Goal: Task Accomplishment & Management: Complete application form

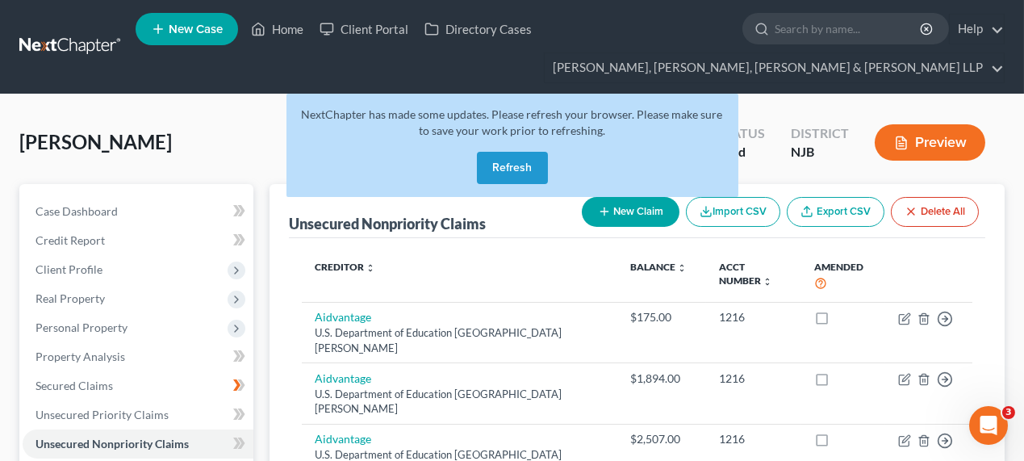
click at [520, 169] on button "Refresh" at bounding box center [512, 168] width 71 height 32
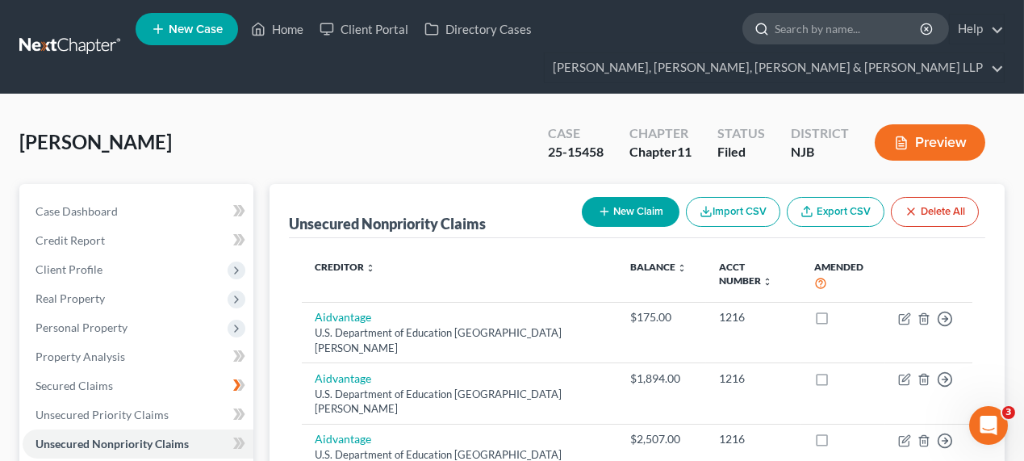
click at [778, 32] on input "search" at bounding box center [849, 29] width 148 height 30
type input "h"
type input "j"
type input "5th"
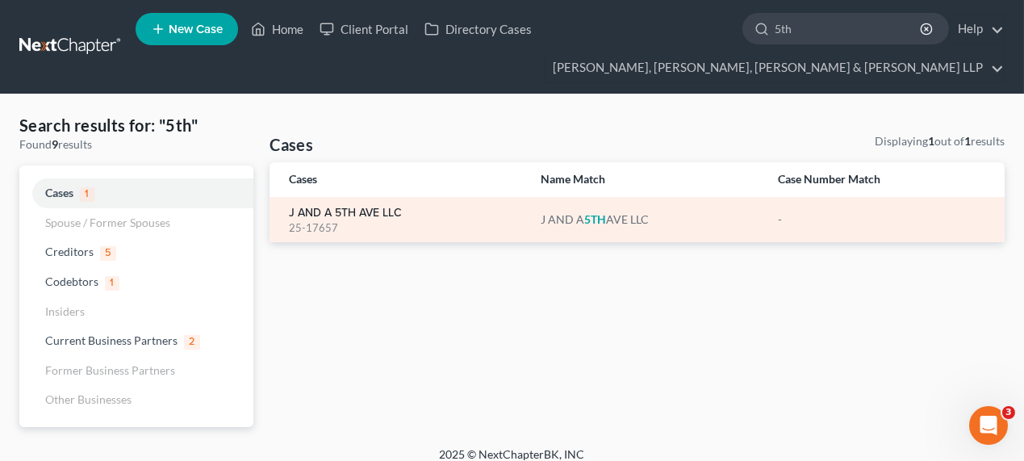
click at [349, 214] on link "J AND A 5TH AVE LLC" at bounding box center [345, 212] width 113 height 11
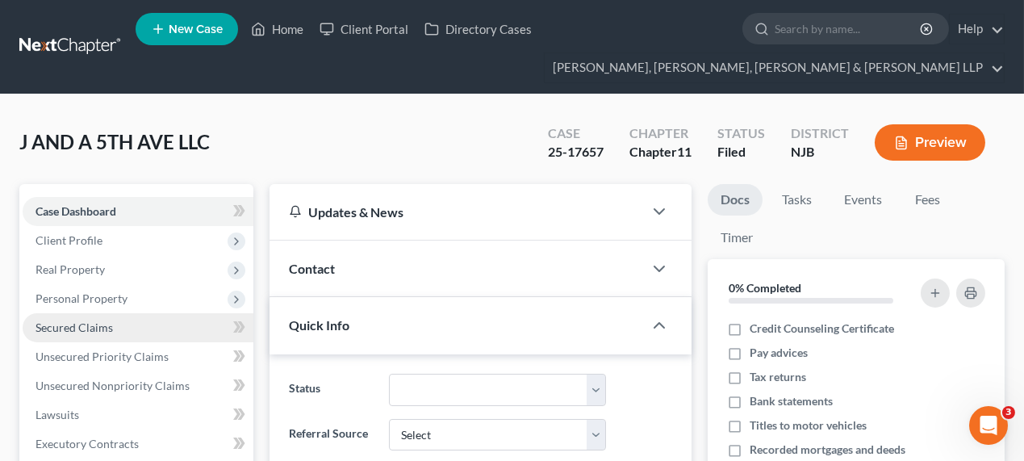
scroll to position [147, 0]
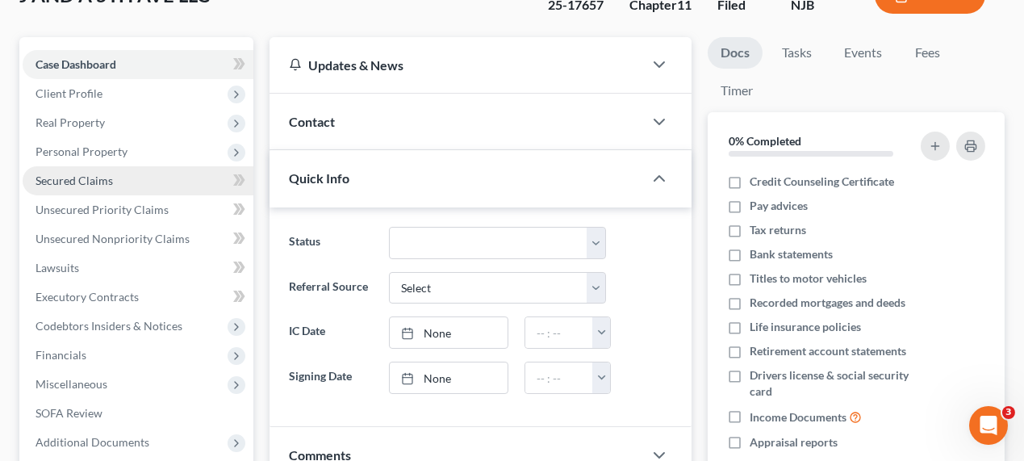
click at [122, 187] on link "Secured Claims" at bounding box center [138, 180] width 231 height 29
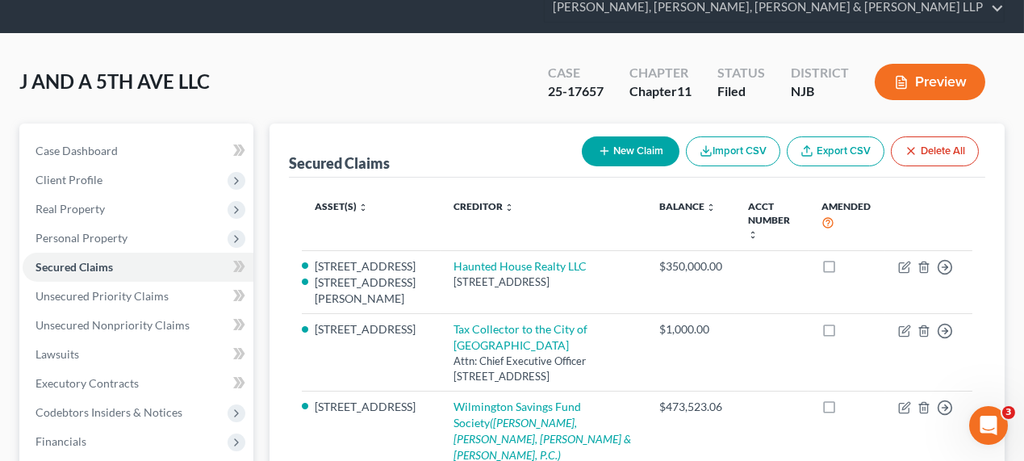
scroll to position [147, 0]
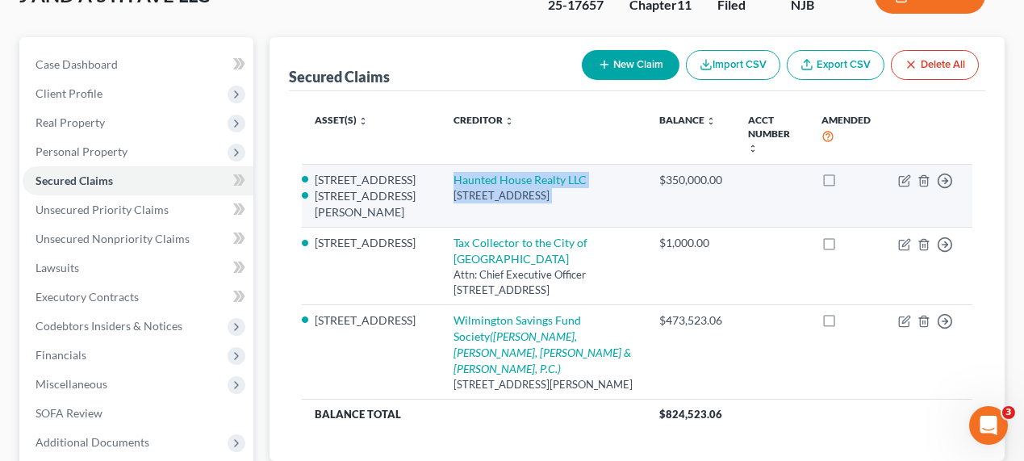
drag, startPoint x: 435, startPoint y: 171, endPoint x: 628, endPoint y: 184, distance: 193.3
click at [632, 184] on tr "[STREET_ADDRESS] [STREET_ADDRESS][PERSON_NAME] Haunted House Realty LLC [STREET…" at bounding box center [637, 196] width 671 height 63
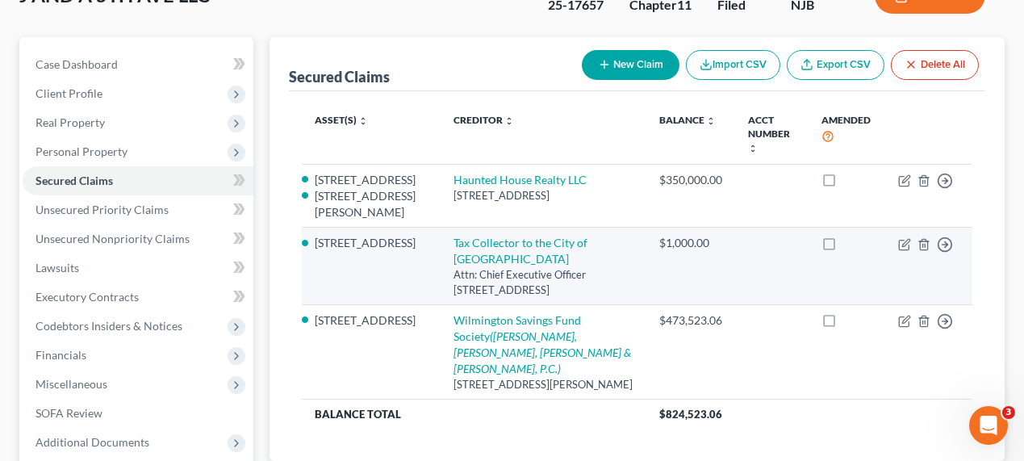
click at [542, 279] on div "Attn: Chief Executive Officer [STREET_ADDRESS]" at bounding box center [543, 282] width 180 height 30
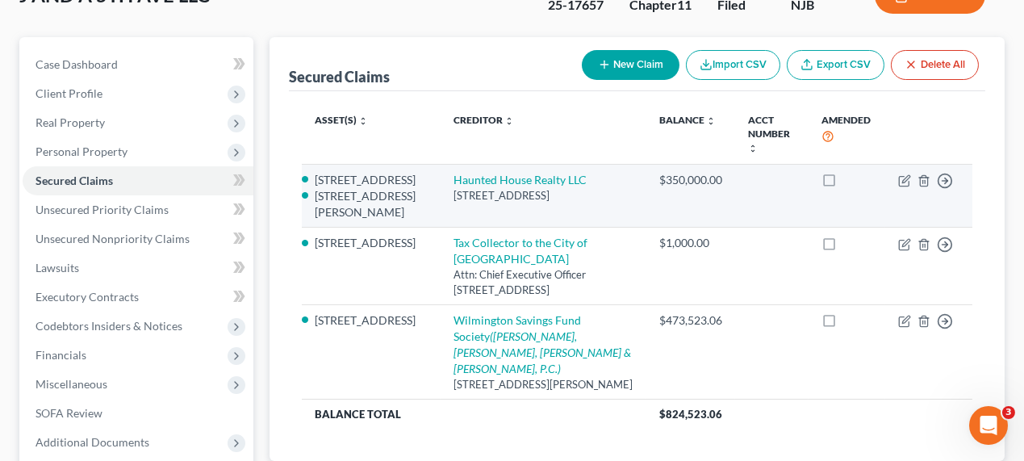
click at [474, 218] on td "Haunted House Realty LLC [STREET_ADDRESS]" at bounding box center [544, 196] width 206 height 63
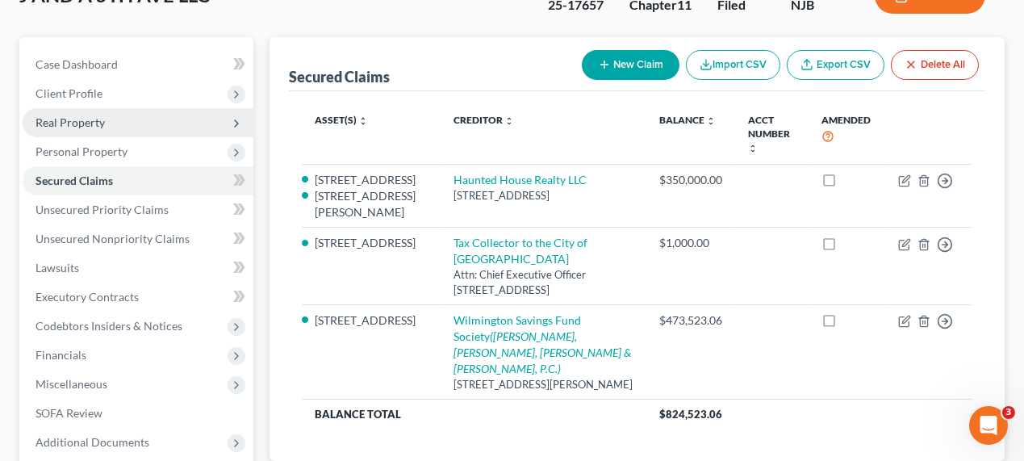
click at [107, 132] on span "Real Property" at bounding box center [138, 122] width 231 height 29
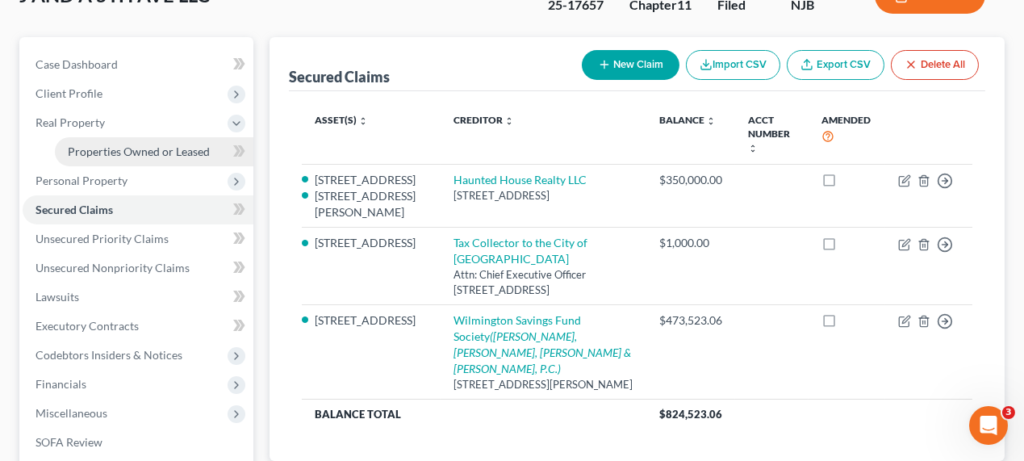
click at [153, 150] on span "Properties Owned or Leased" at bounding box center [139, 151] width 142 height 14
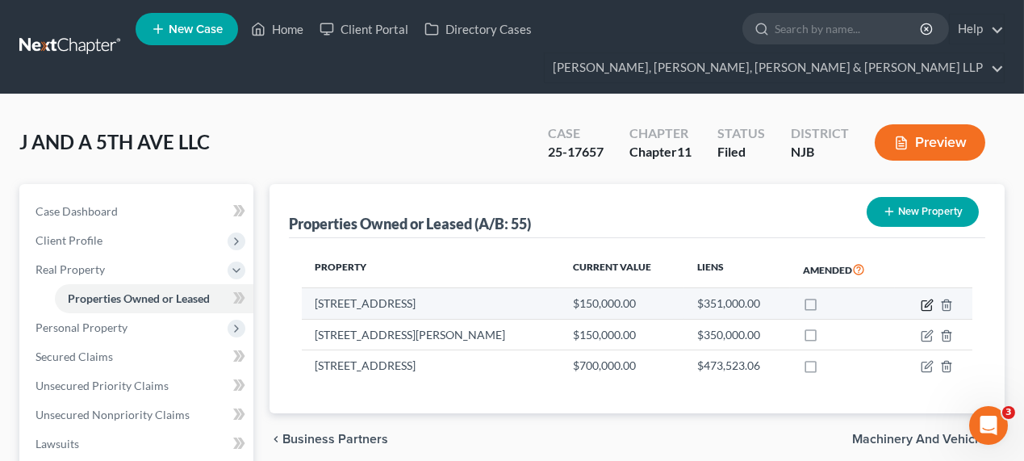
click at [928, 303] on icon "button" at bounding box center [928, 302] width 7 height 7
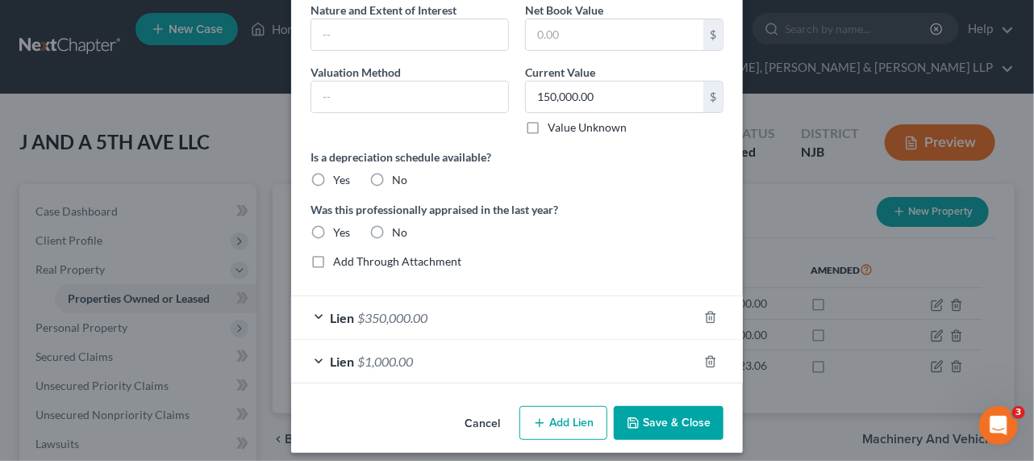
scroll to position [170, 0]
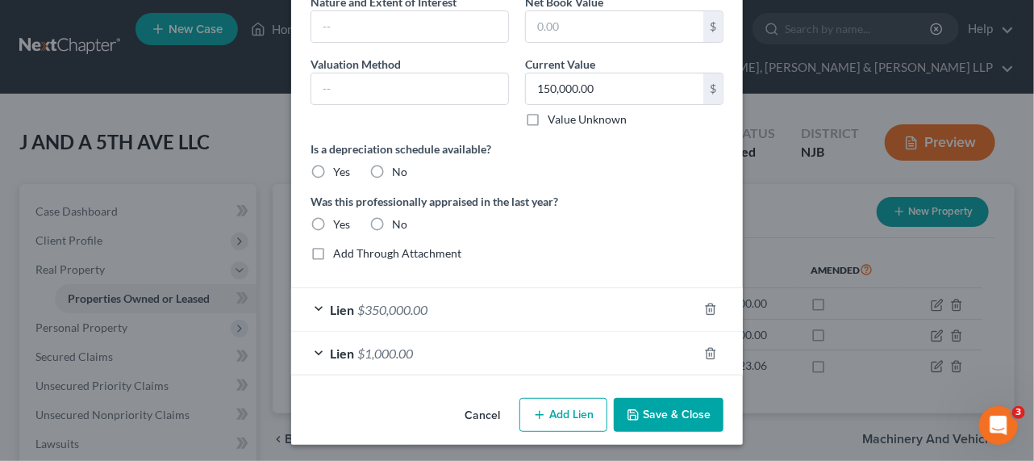
click at [506, 317] on div "Lien $350,000.00" at bounding box center [494, 309] width 407 height 43
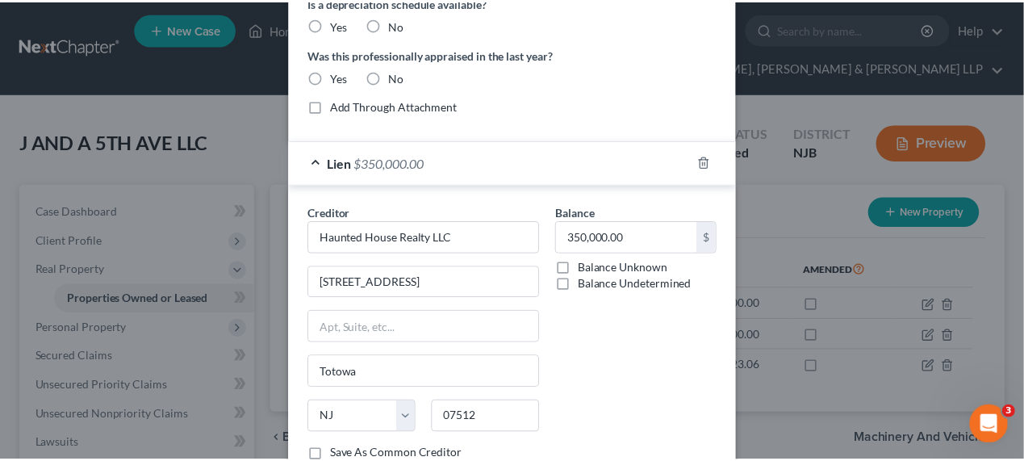
scroll to position [464, 0]
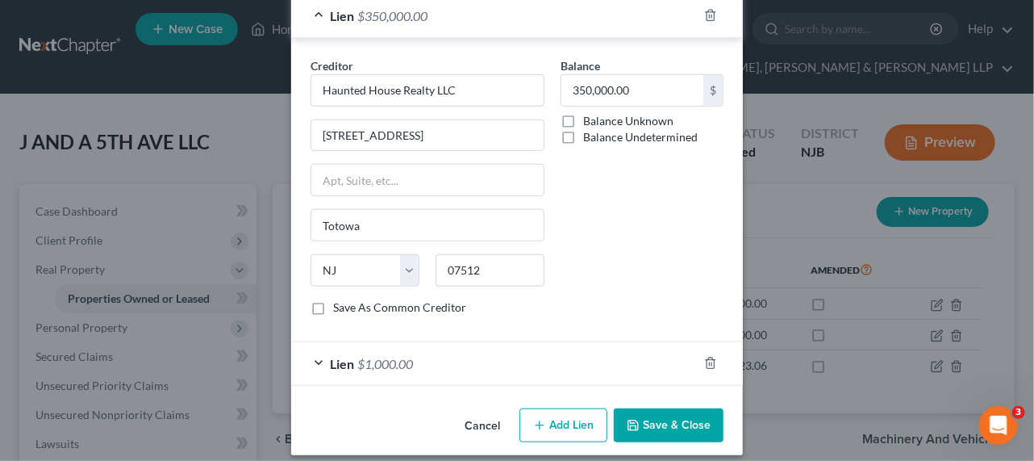
click at [485, 424] on button "Cancel" at bounding box center [482, 426] width 61 height 32
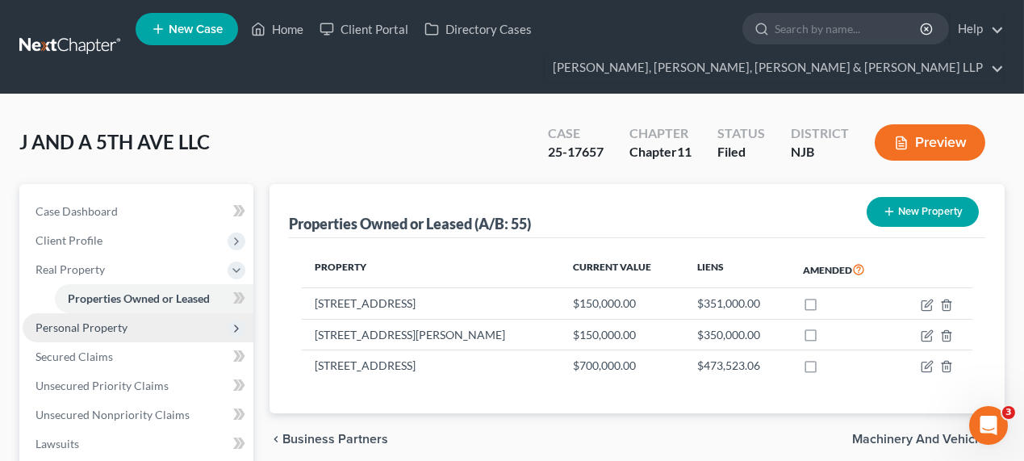
click at [112, 335] on span "Personal Property" at bounding box center [138, 327] width 231 height 29
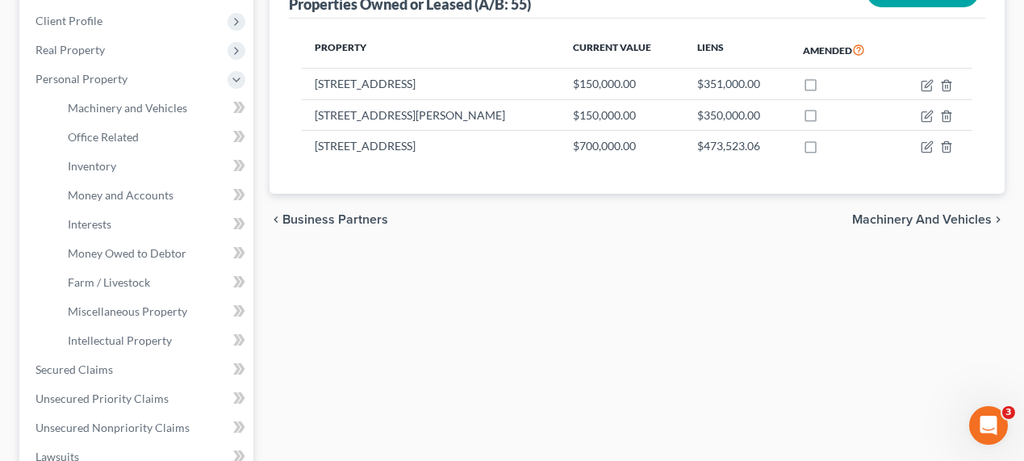
scroll to position [73, 0]
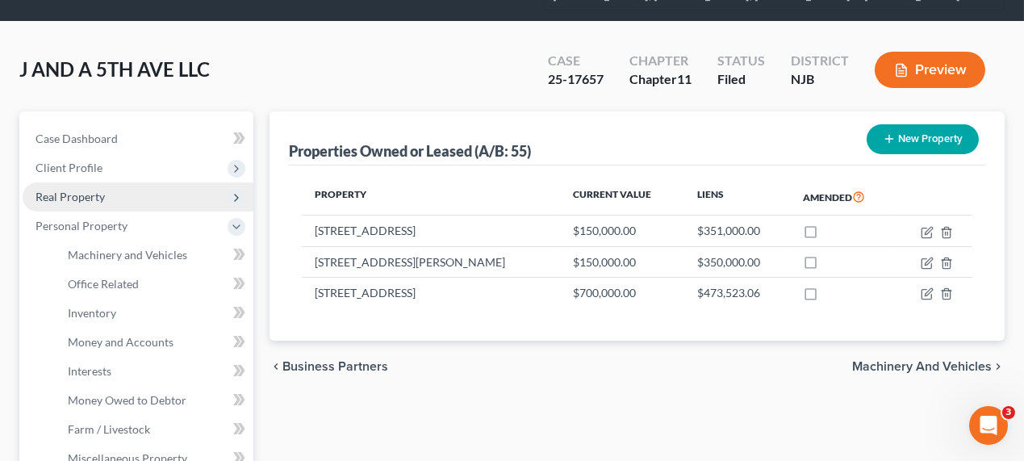
click at [113, 190] on span "Real Property" at bounding box center [138, 196] width 231 height 29
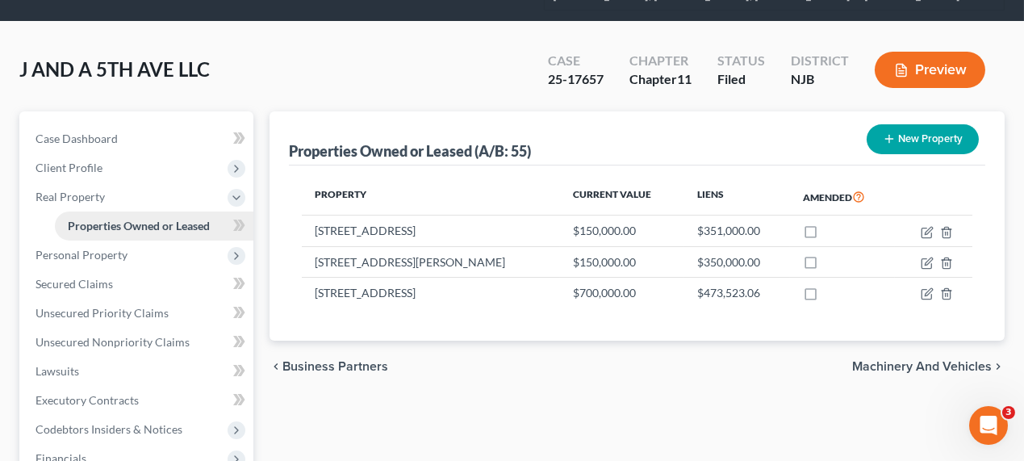
click at [116, 219] on span "Properties Owned or Leased" at bounding box center [139, 226] width 142 height 14
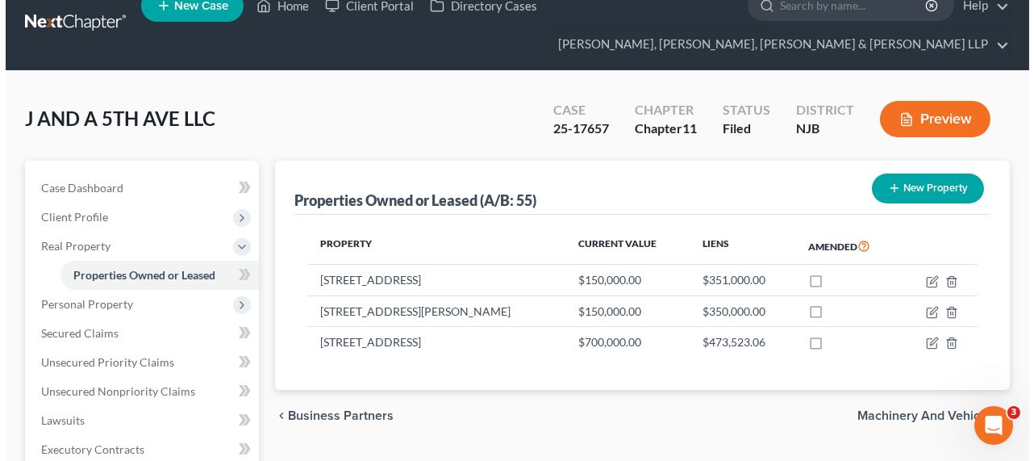
scroll to position [0, 0]
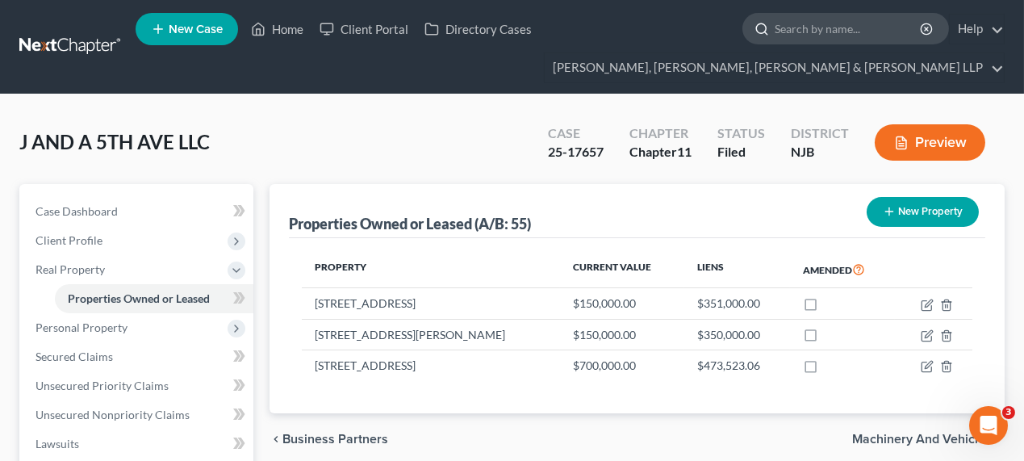
click at [776, 42] on input "search" at bounding box center [849, 29] width 148 height 30
type input "dhukan"
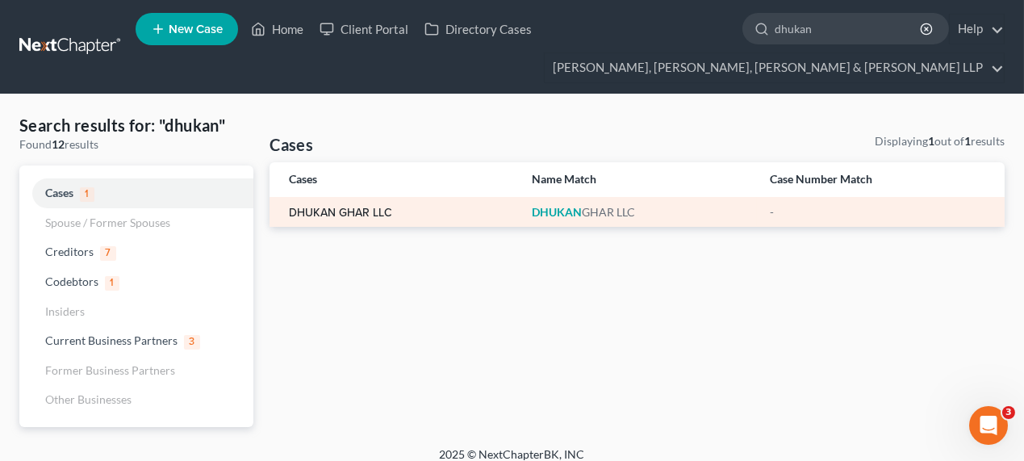
click at [372, 210] on link "DHUKAN GHAR LLC" at bounding box center [340, 212] width 103 height 11
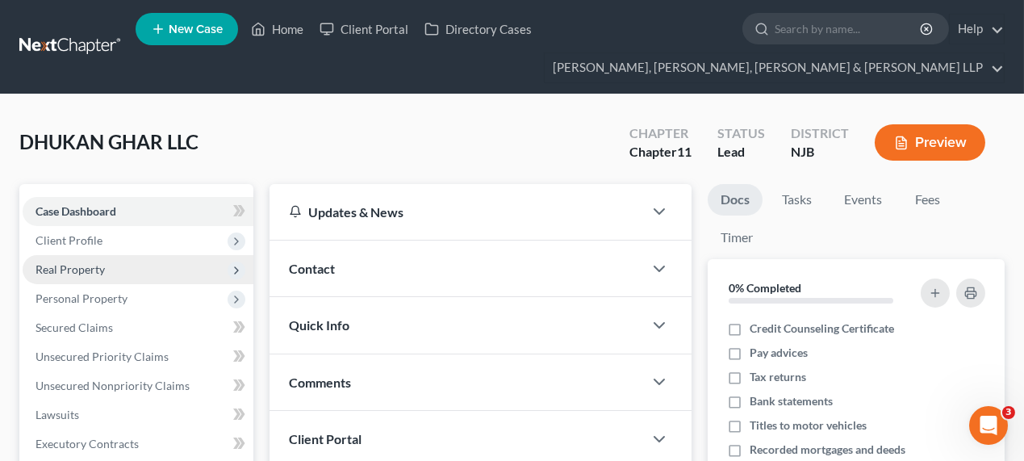
click at [111, 264] on span "Real Property" at bounding box center [138, 269] width 231 height 29
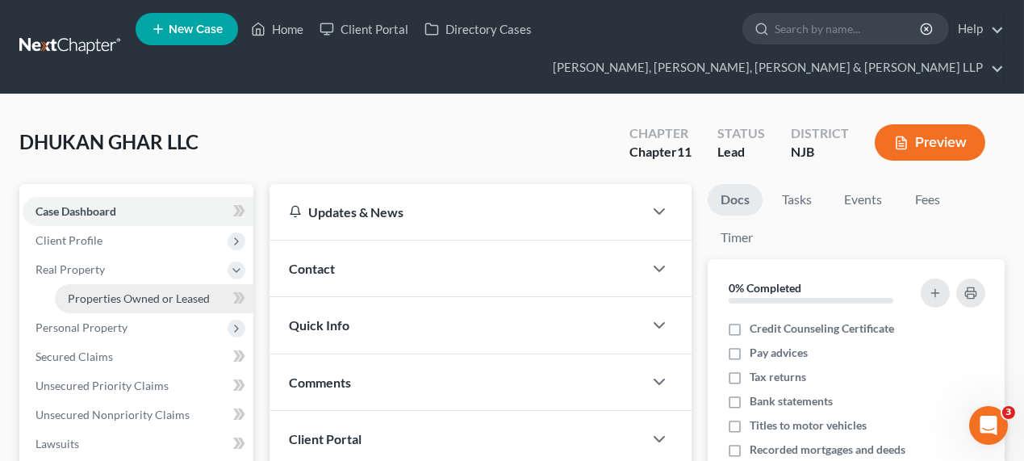
click at [123, 295] on span "Properties Owned or Leased" at bounding box center [139, 298] width 142 height 14
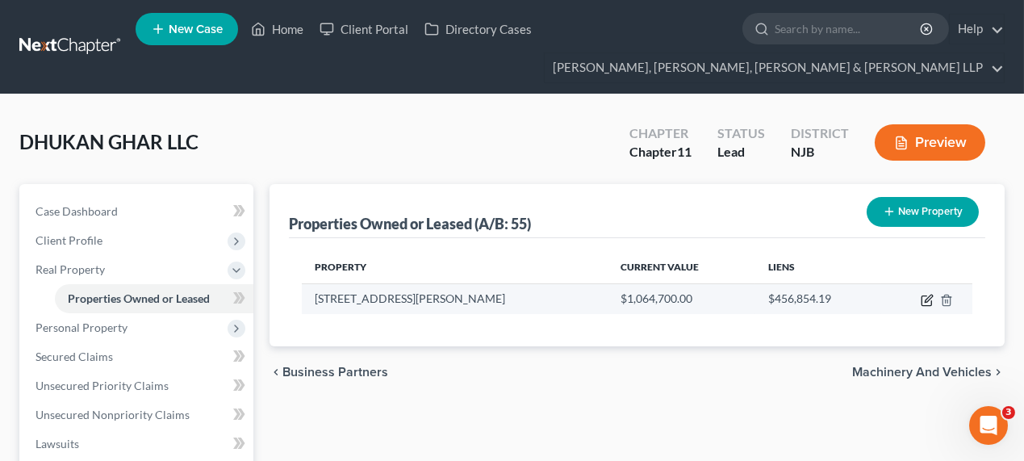
click at [921, 299] on icon "button" at bounding box center [926, 301] width 10 height 10
select select "14"
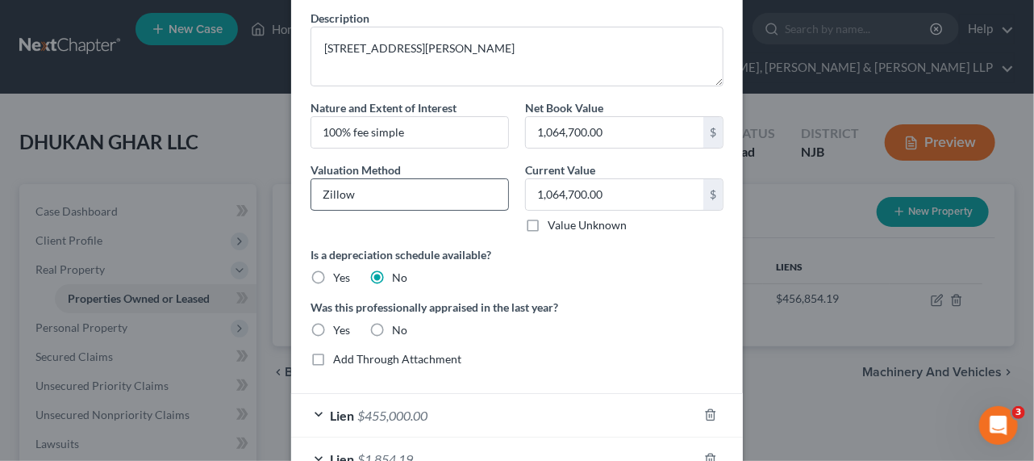
scroll to position [147, 0]
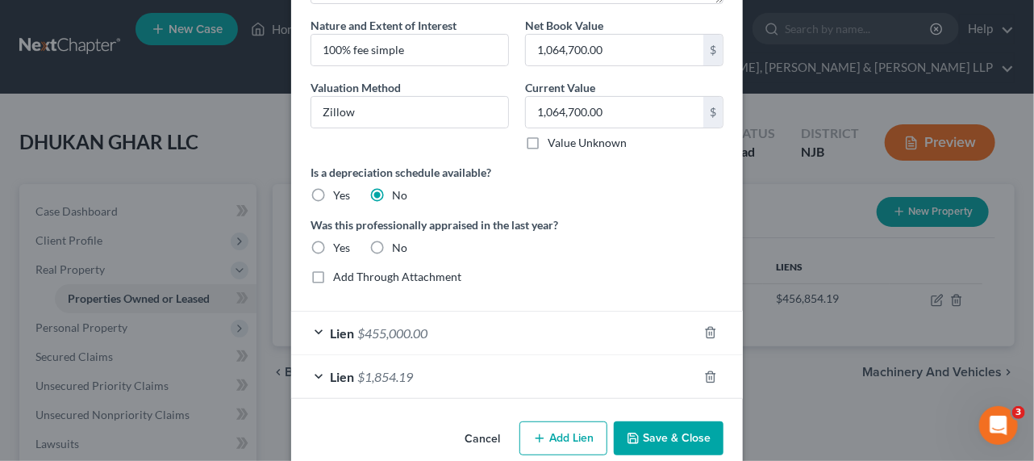
click at [447, 348] on div "Lien $455,000.00" at bounding box center [494, 332] width 407 height 43
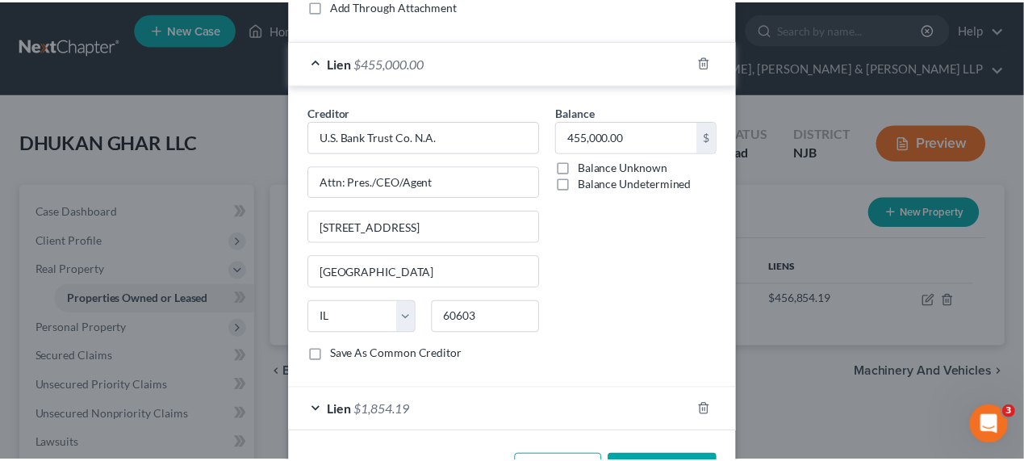
scroll to position [471, 0]
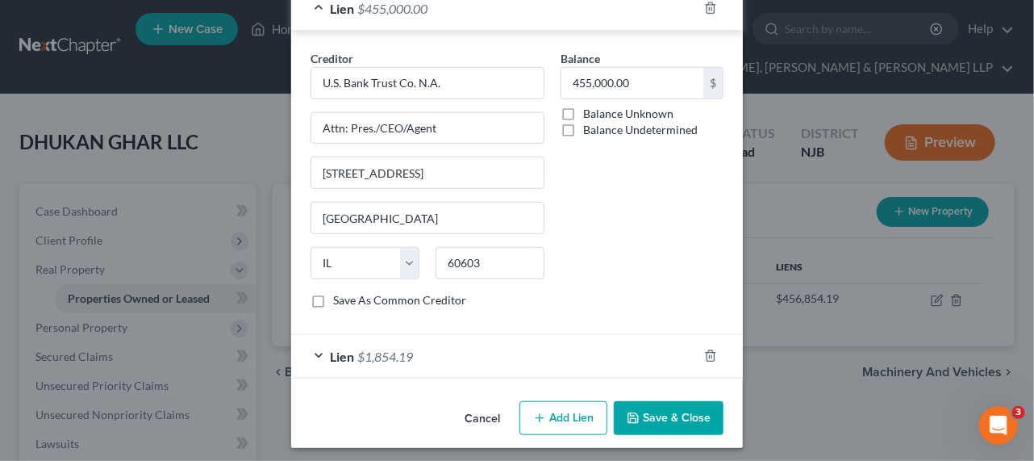
click at [488, 410] on button "Cancel" at bounding box center [482, 419] width 61 height 32
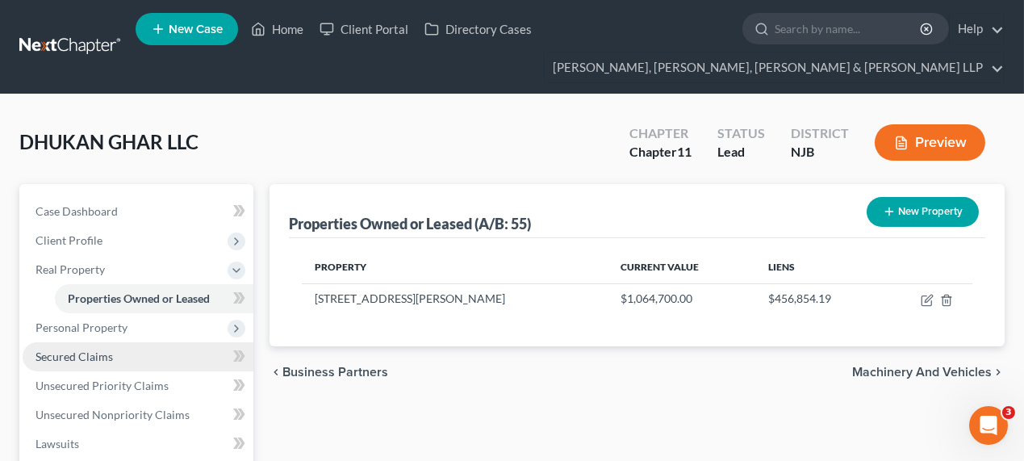
click at [103, 353] on span "Secured Claims" at bounding box center [74, 356] width 77 height 14
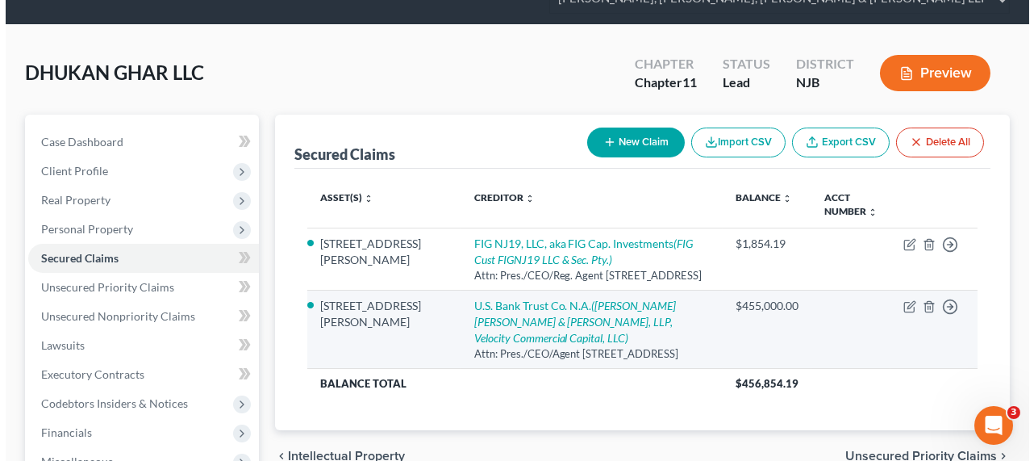
scroll to position [219, 0]
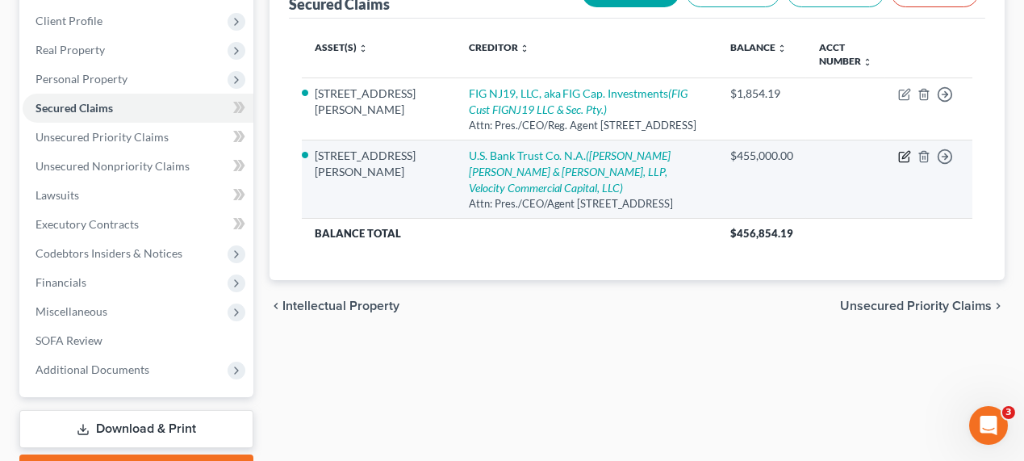
click at [903, 163] on icon "button" at bounding box center [904, 156] width 13 height 13
select select "14"
select select "6"
select select "0"
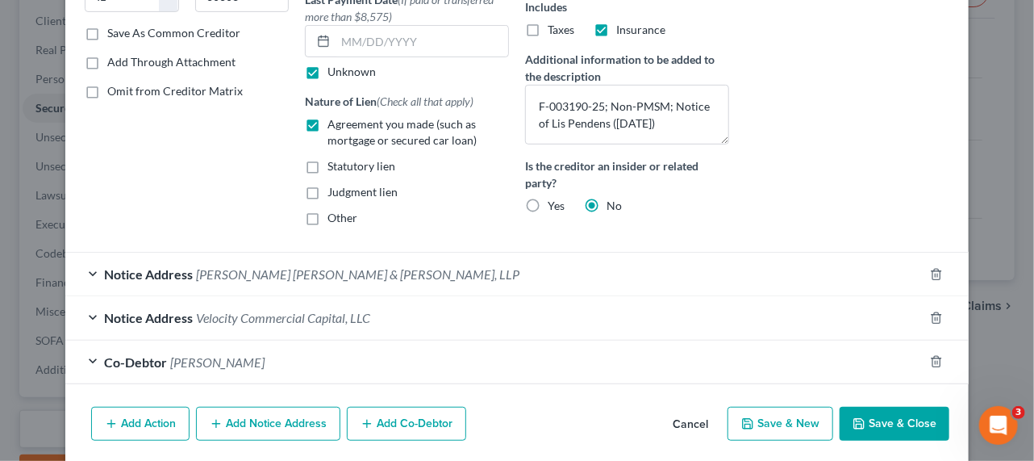
scroll to position [346, 0]
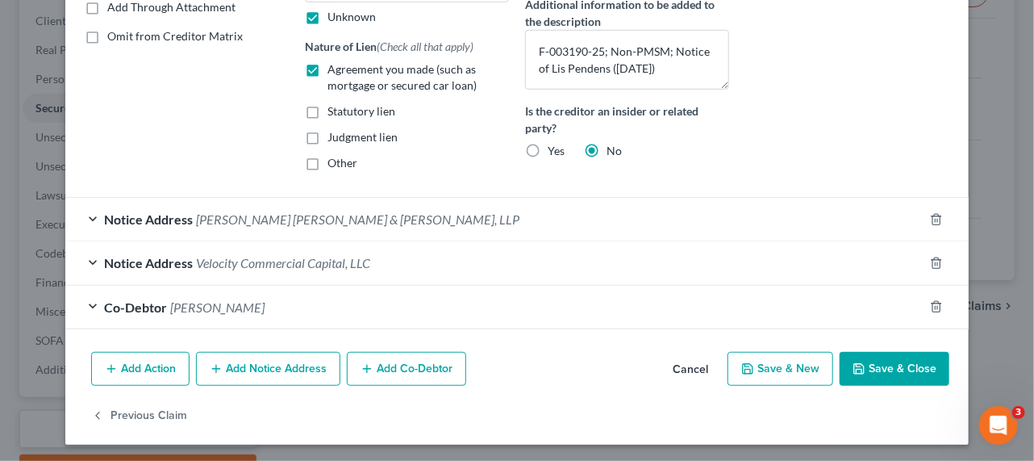
click at [892, 356] on button "Save & Close" at bounding box center [895, 369] width 110 height 34
select select
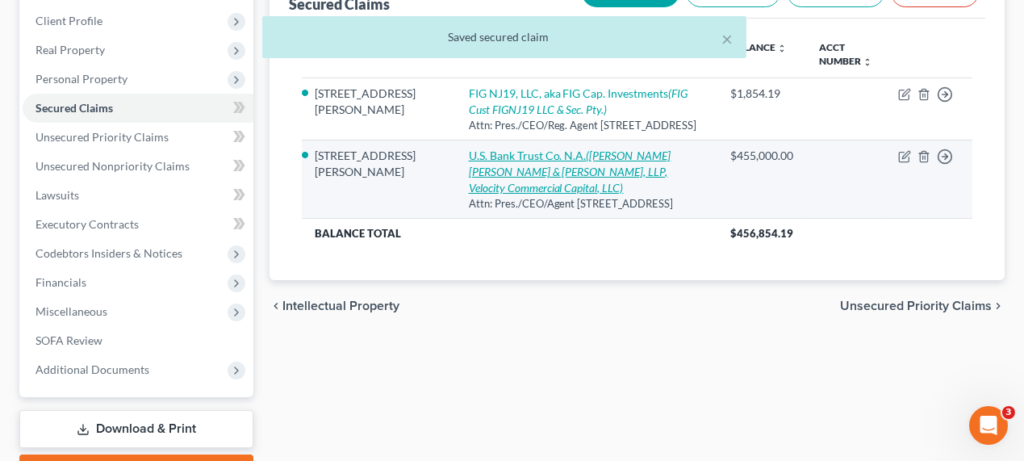
click at [522, 190] on icon "([PERSON_NAME] [PERSON_NAME] & [PERSON_NAME], LLP, Velocity Commercial Capital,…" at bounding box center [570, 171] width 203 height 46
select select "14"
select select "6"
select select "0"
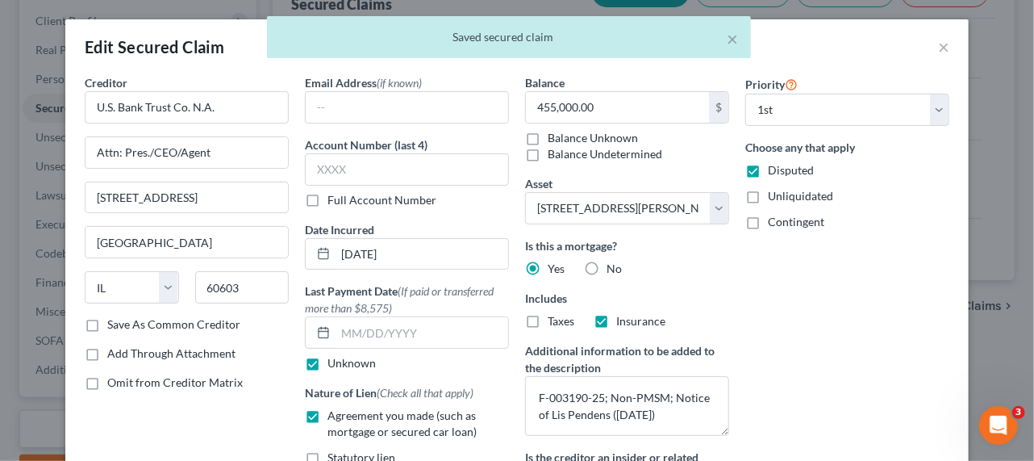
click at [526, 182] on div "Balance 455,000.00 $ Balance Unknown Balance Undetermined 455,000.00 $ Balance …" at bounding box center [627, 302] width 220 height 456
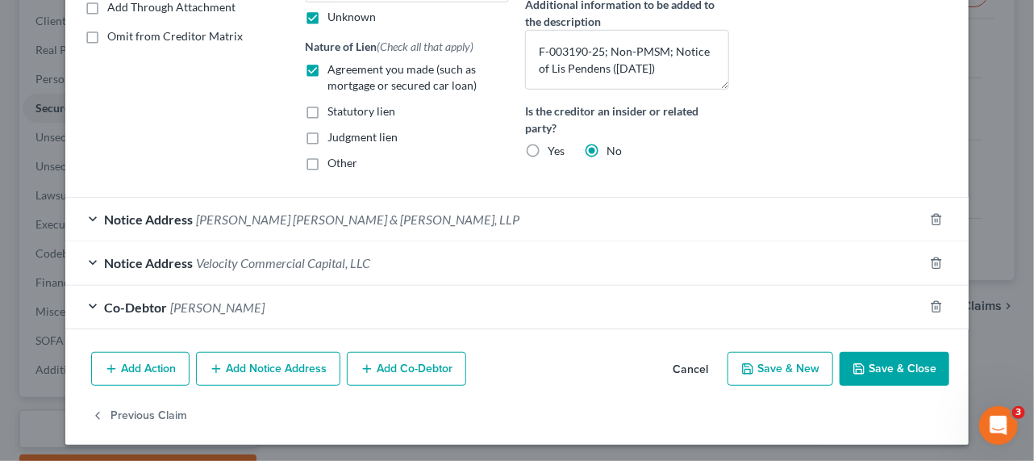
click at [265, 275] on div "Notice Address Velocity Commercial Capital, LLC" at bounding box center [494, 262] width 859 height 43
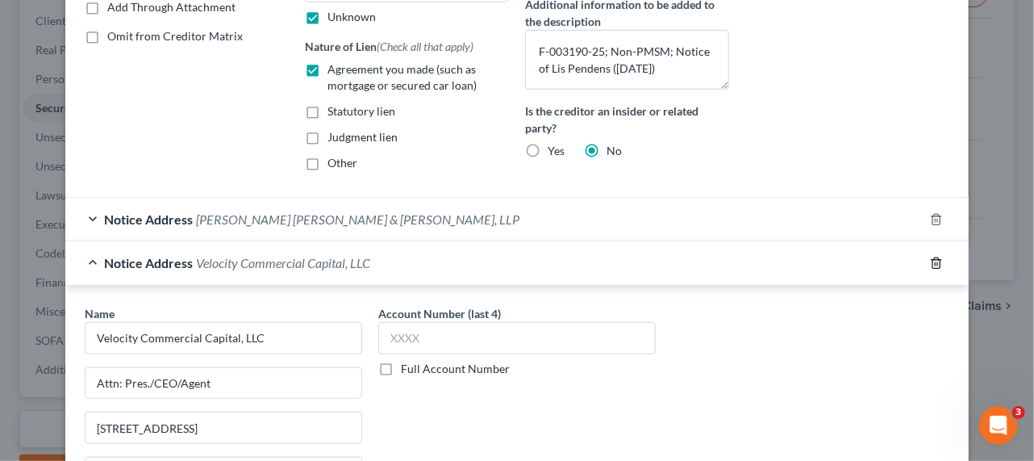
click at [930, 260] on icon "button" at bounding box center [936, 263] width 13 height 13
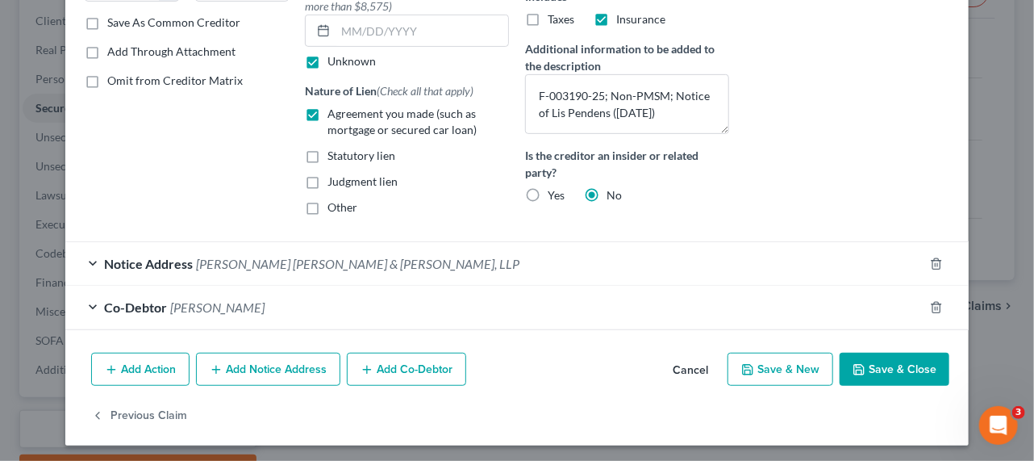
click at [694, 361] on button "Cancel" at bounding box center [690, 370] width 61 height 32
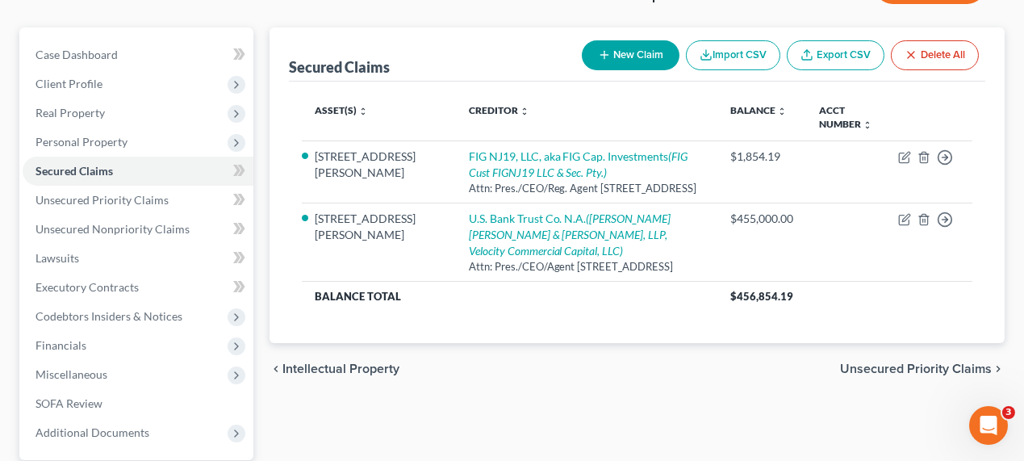
scroll to position [0, 0]
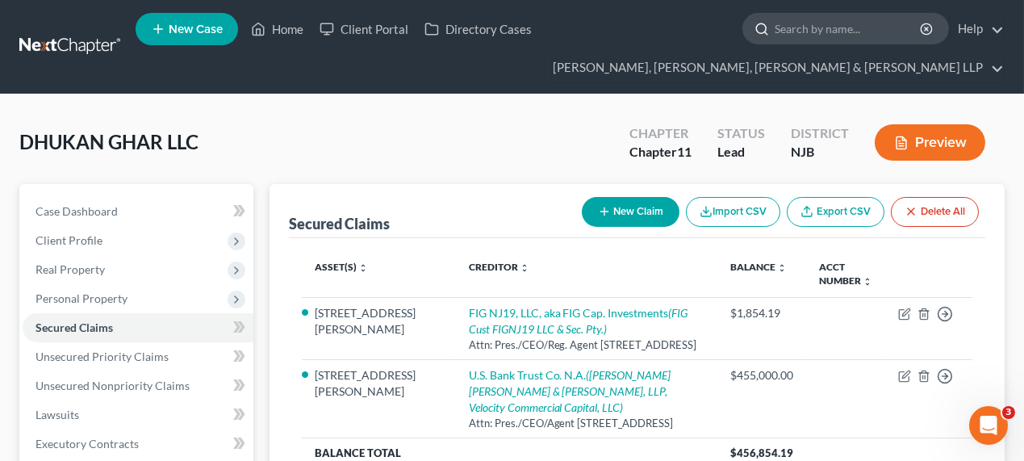
click at [838, 31] on input "search" at bounding box center [849, 29] width 148 height 30
type input "yara"
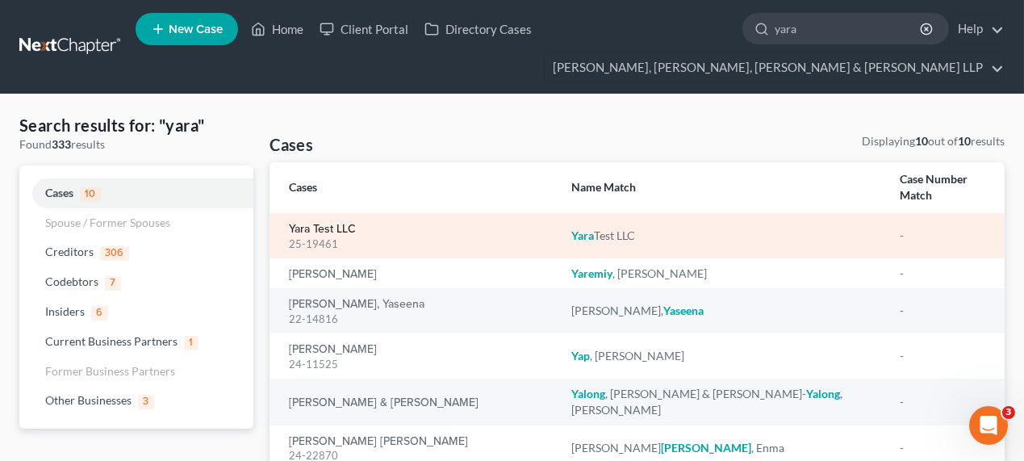
click at [313, 224] on link "Yara Test LLC" at bounding box center [322, 229] width 67 height 11
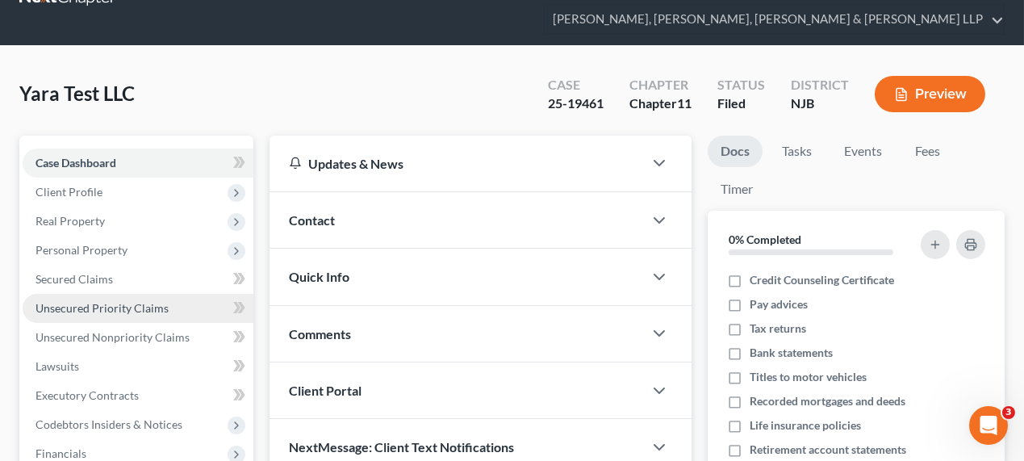
scroll to position [73, 0]
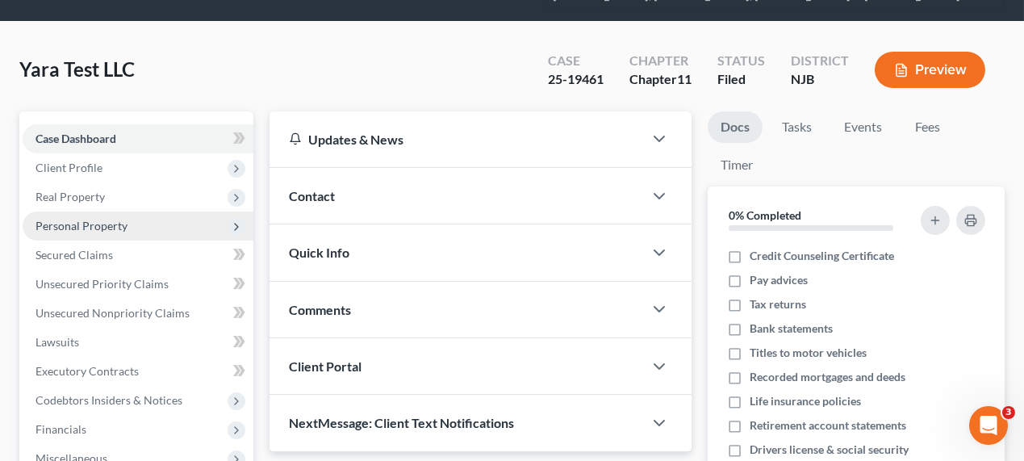
click at [114, 228] on span "Personal Property" at bounding box center [82, 226] width 92 height 14
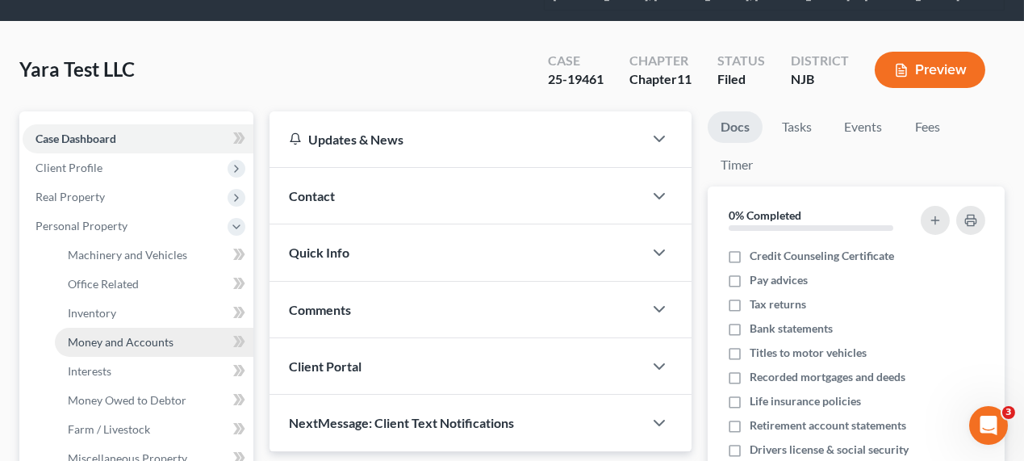
click at [105, 341] on span "Money and Accounts" at bounding box center [121, 342] width 106 height 14
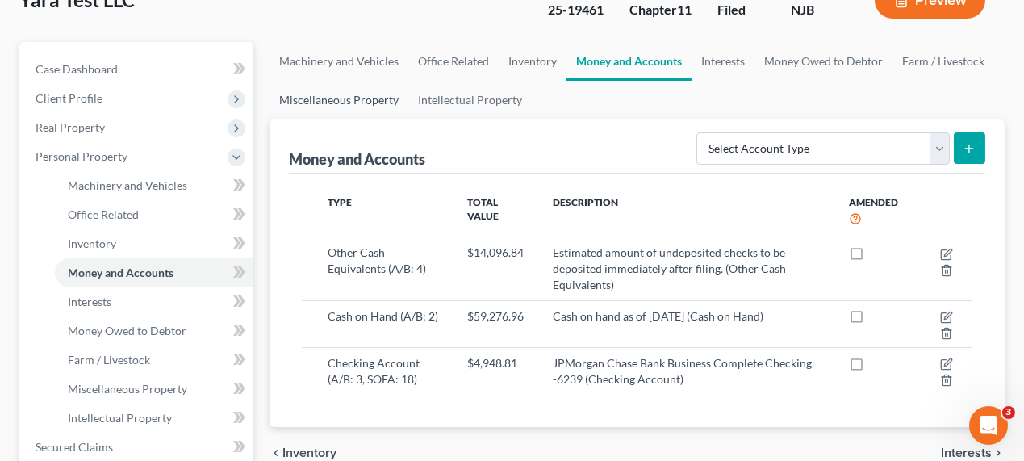
scroll to position [147, 0]
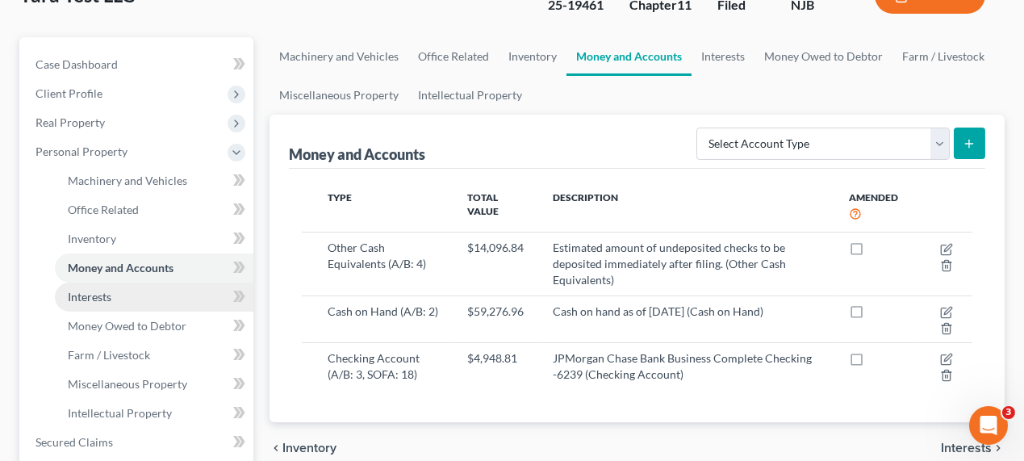
click at [110, 299] on span "Interests" at bounding box center [90, 297] width 44 height 14
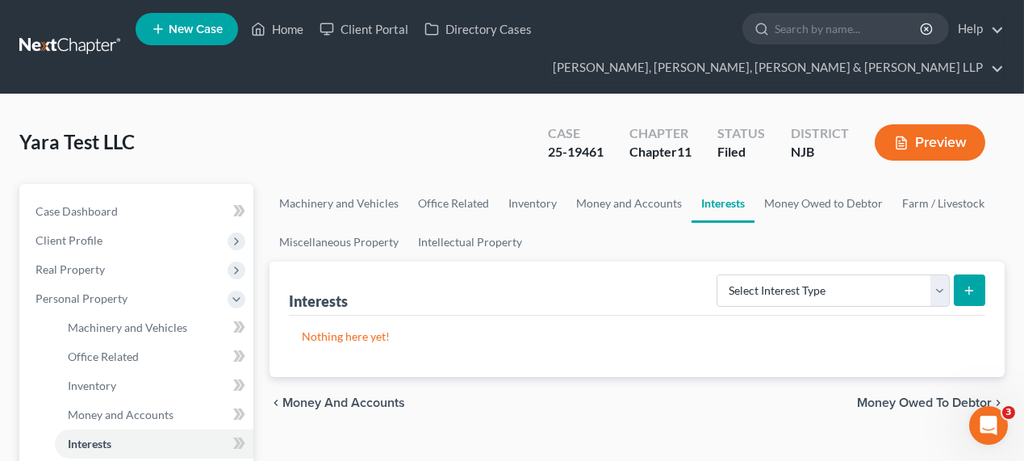
scroll to position [73, 0]
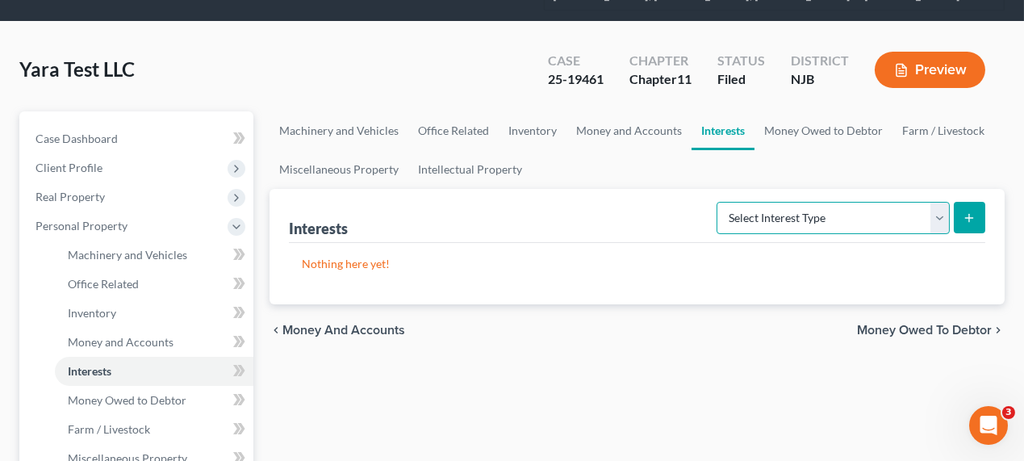
click at [783, 228] on select "Select Interest Type Bond (A/B: 16) Incorporated Business (A/B: 15) Insurance P…" at bounding box center [833, 218] width 233 height 32
click at [654, 325] on div "chevron_left Money and Accounts Money Owed to Debtor chevron_right" at bounding box center [636, 330] width 735 height 52
click at [823, 140] on link "Money Owed to Debtor" at bounding box center [823, 130] width 138 height 39
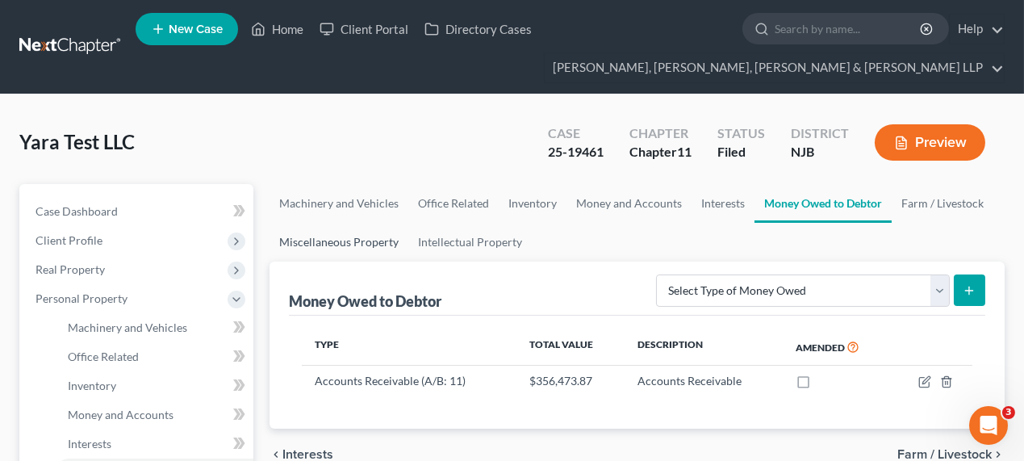
click at [360, 240] on link "Miscellaneous Property" at bounding box center [338, 242] width 139 height 39
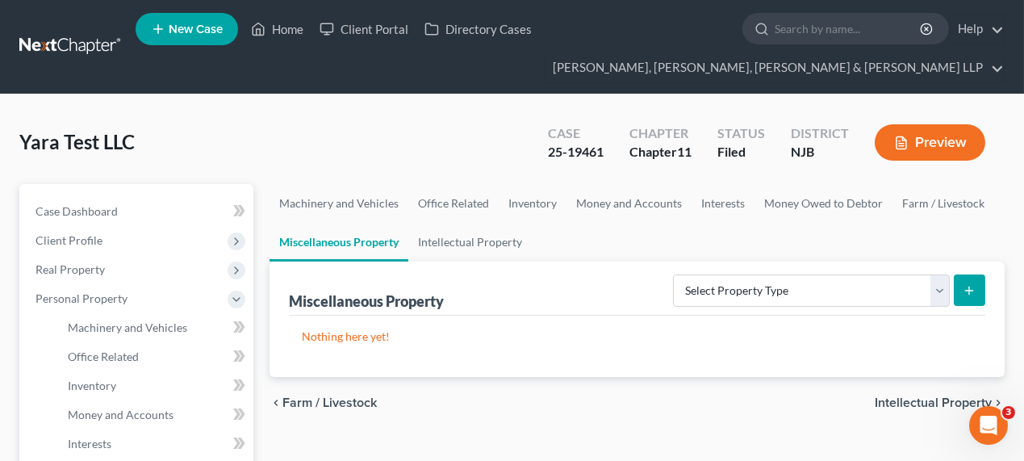
click at [781, 320] on div "Nothing here yet! Type Total Value Description Amended" at bounding box center [637, 345] width 696 height 61
click at [772, 287] on select "Select Property Type Assigned for Creditor Benefit [DATE] (SOFA: 8) Assigned to…" at bounding box center [811, 290] width 277 height 32
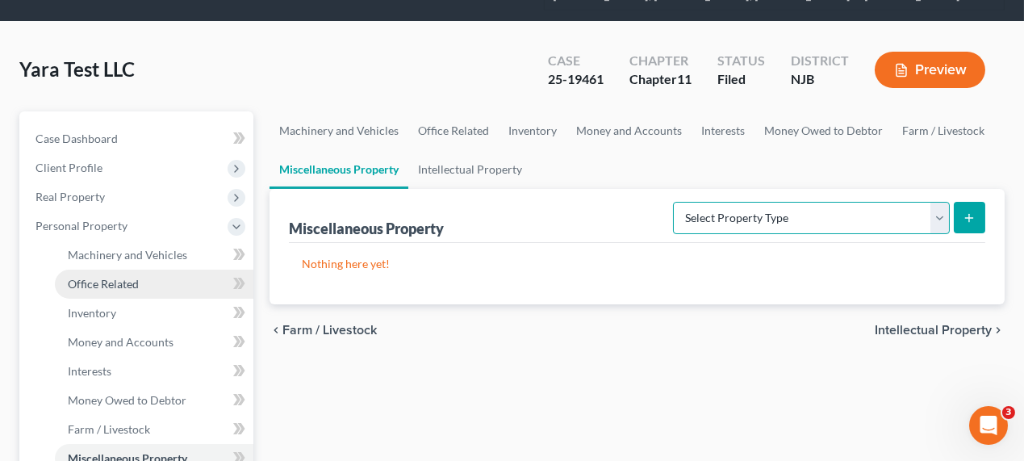
scroll to position [147, 0]
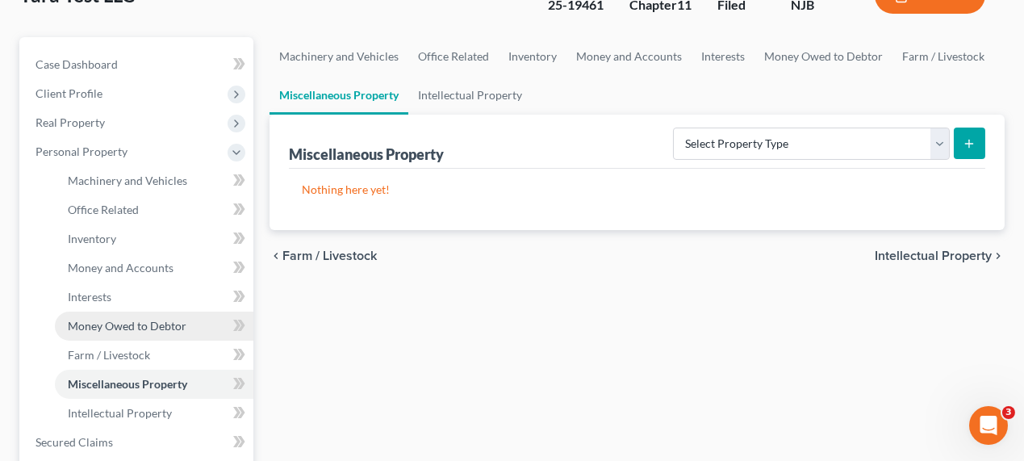
click at [120, 328] on span "Money Owed to Debtor" at bounding box center [127, 326] width 119 height 14
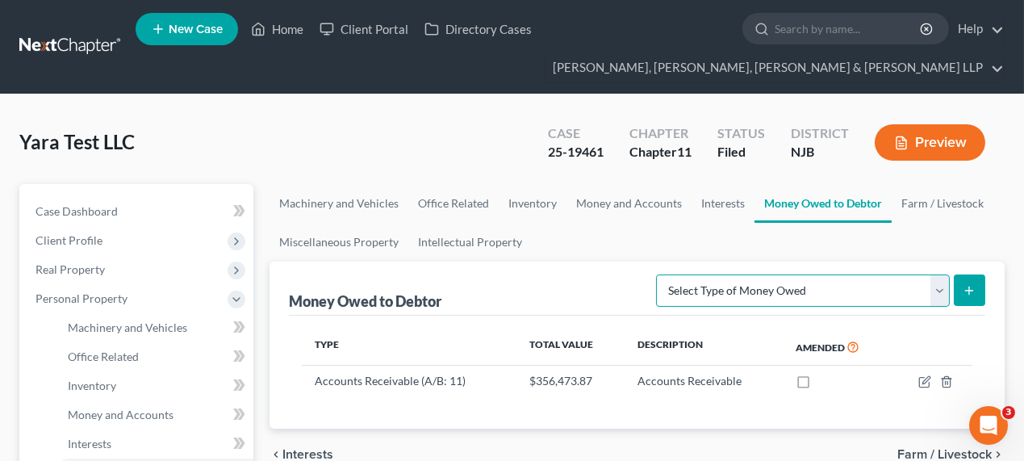
click at [666, 290] on select "Select Type of Money Owed Accounts Receivable (A/B: 11) Causes of Action Agains…" at bounding box center [803, 290] width 294 height 32
select select "causes_of_action_against_third_parties"
click at [660, 274] on select "Select Type of Money Owed Accounts Receivable (A/B: 11) Causes of Action Agains…" at bounding box center [803, 290] width 294 height 32
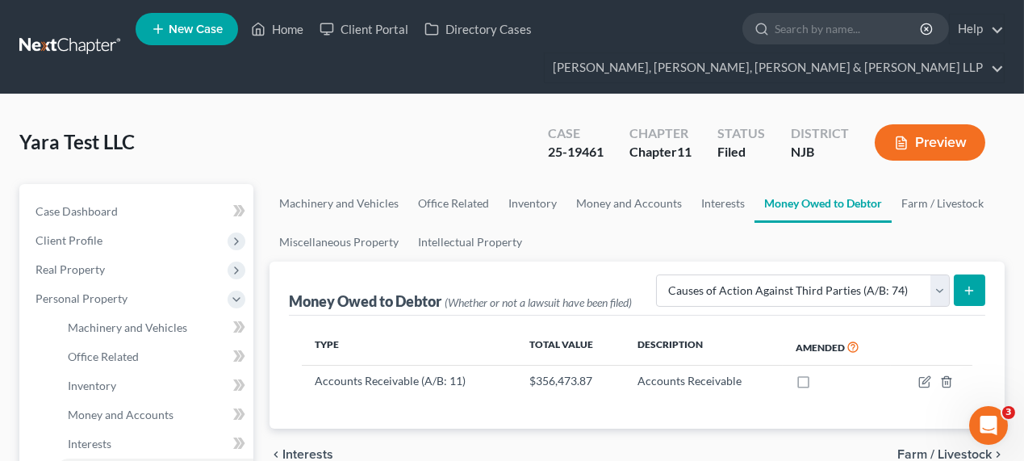
click at [966, 296] on button "submit" at bounding box center [969, 289] width 31 height 31
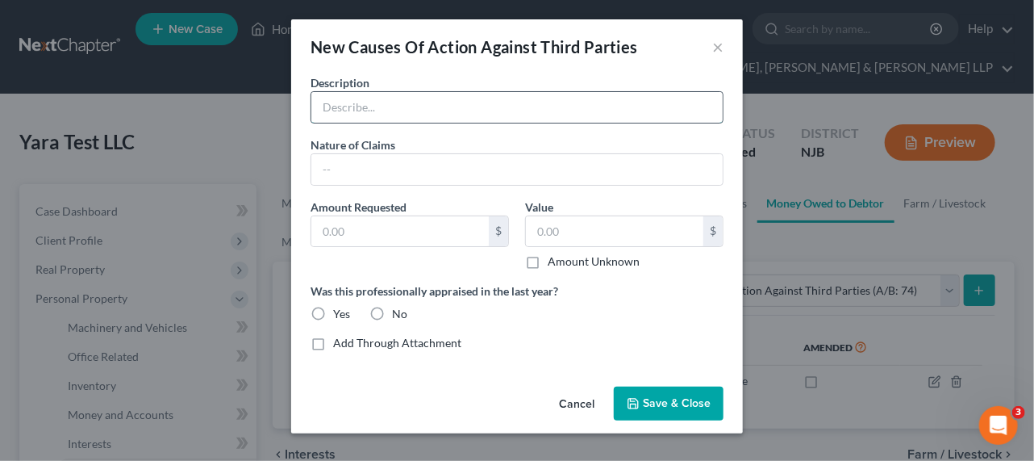
click at [472, 112] on input "text" at bounding box center [517, 107] width 412 height 31
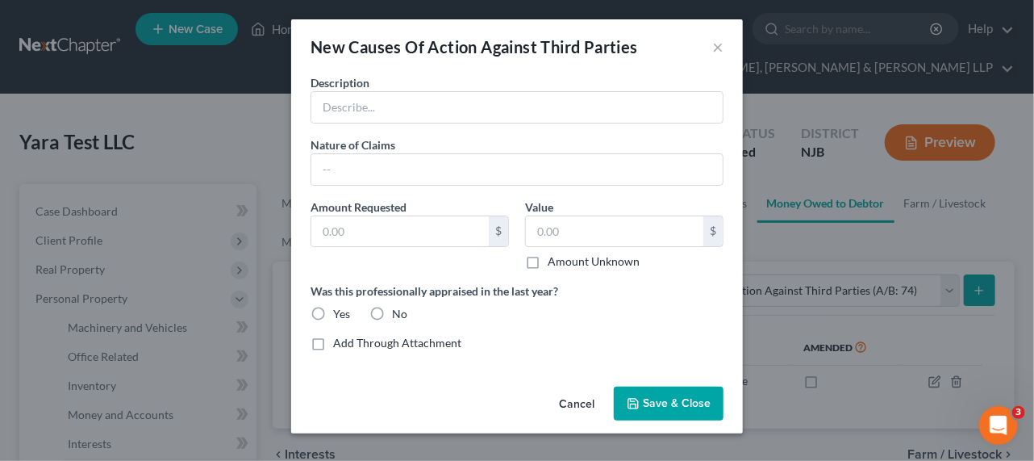
click at [562, 396] on button "Cancel" at bounding box center [576, 404] width 61 height 32
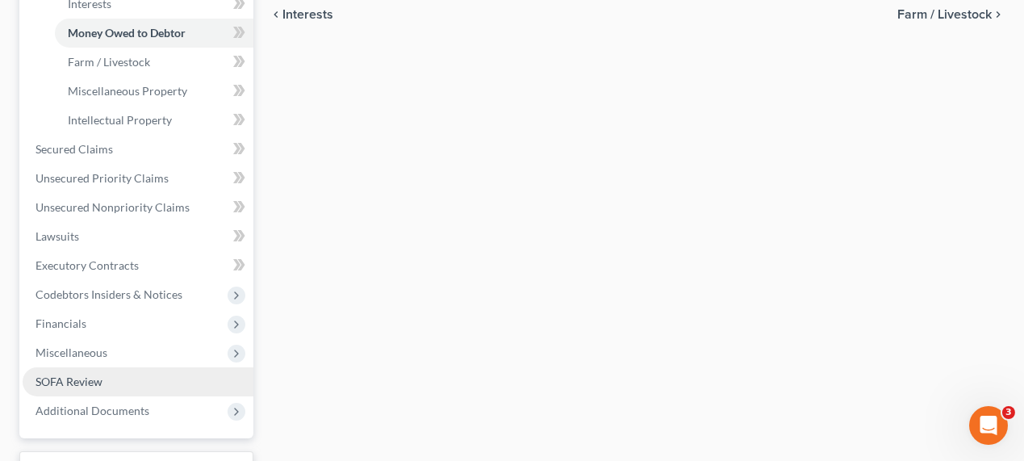
click at [88, 376] on span "SOFA Review" at bounding box center [69, 381] width 67 height 14
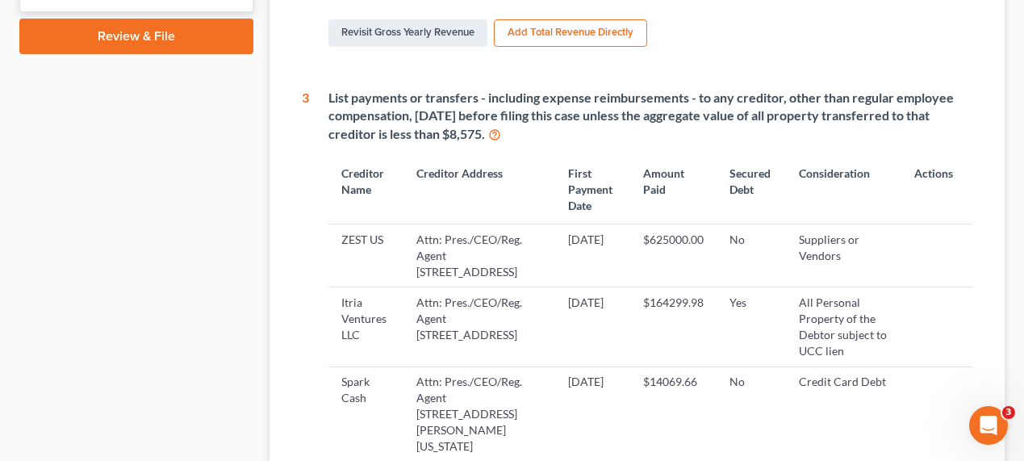
scroll to position [142, 0]
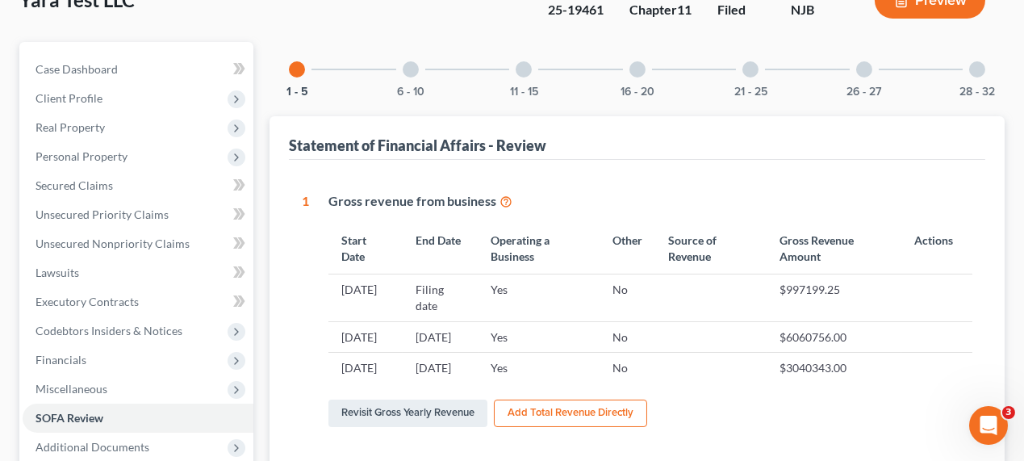
click at [422, 76] on div "6 - 10" at bounding box center [410, 69] width 55 height 55
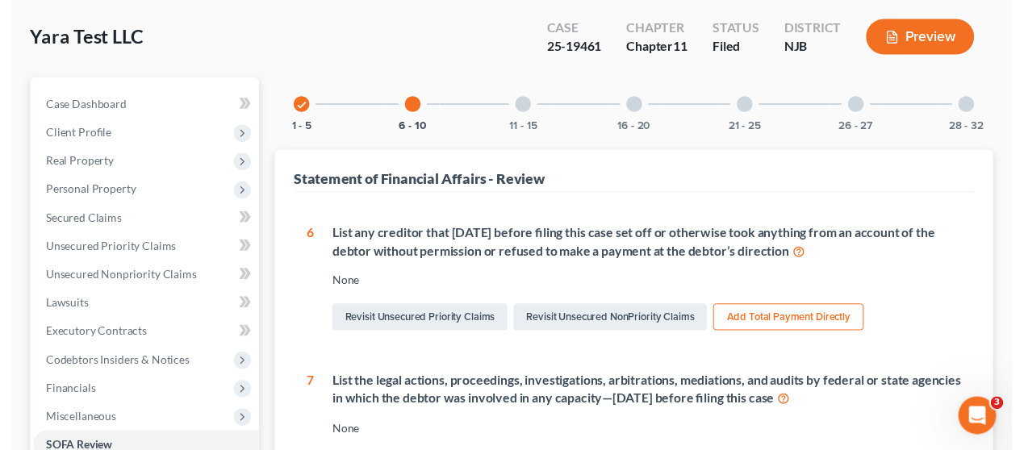
scroll to position [0, 0]
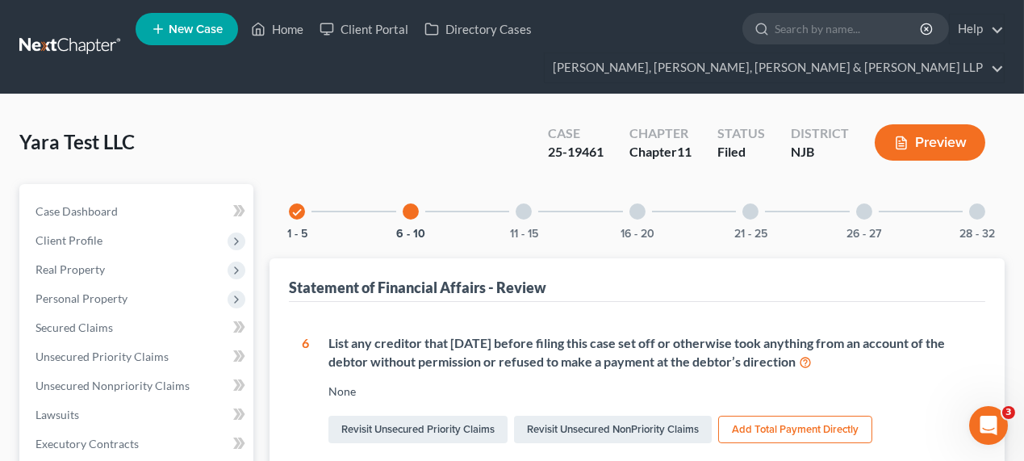
click at [516, 202] on div "11 - 15" at bounding box center [523, 211] width 55 height 55
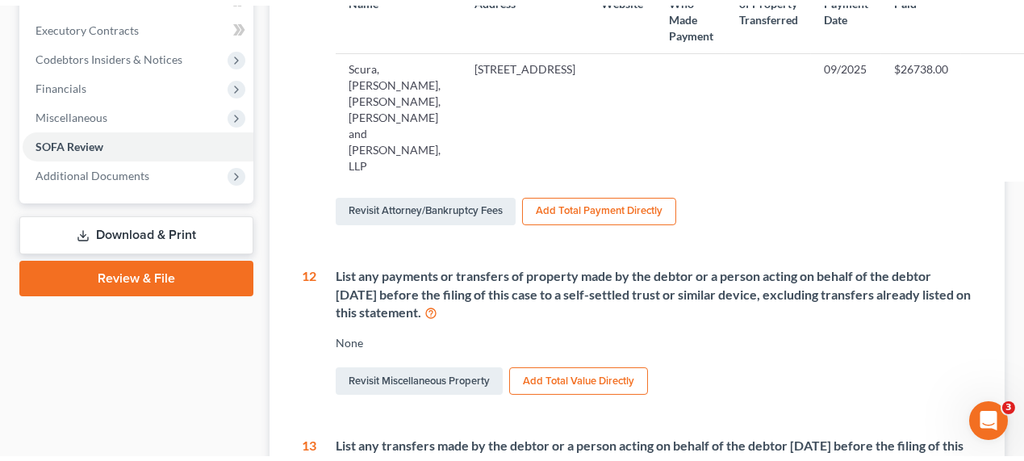
scroll to position [73, 0]
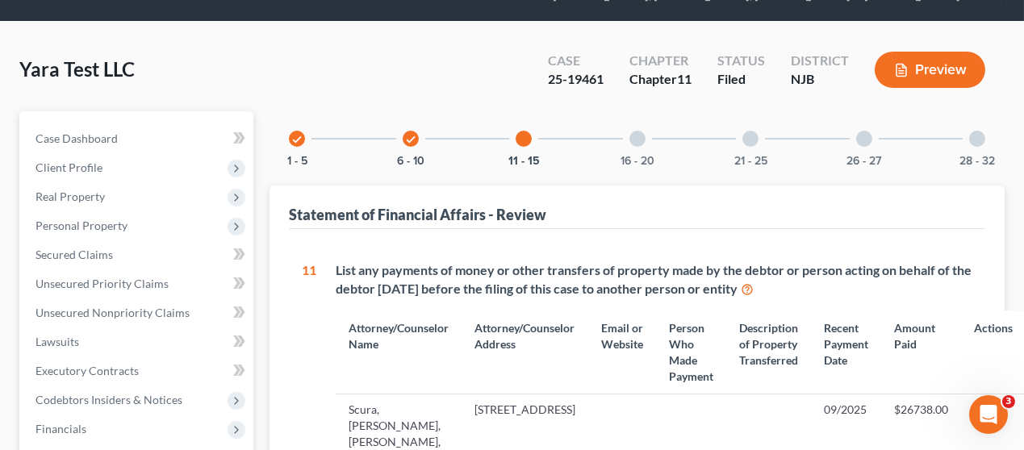
click at [641, 144] on div "16 - 20" at bounding box center [637, 138] width 55 height 55
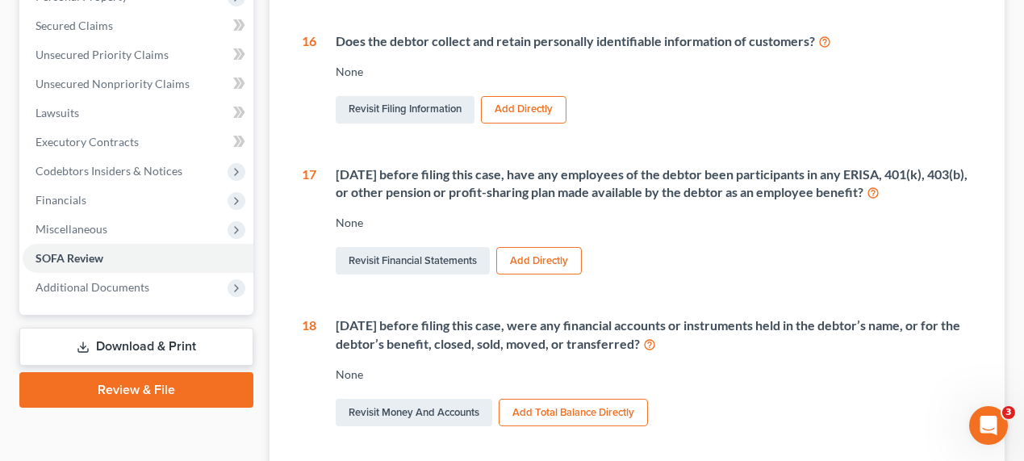
scroll to position [0, 0]
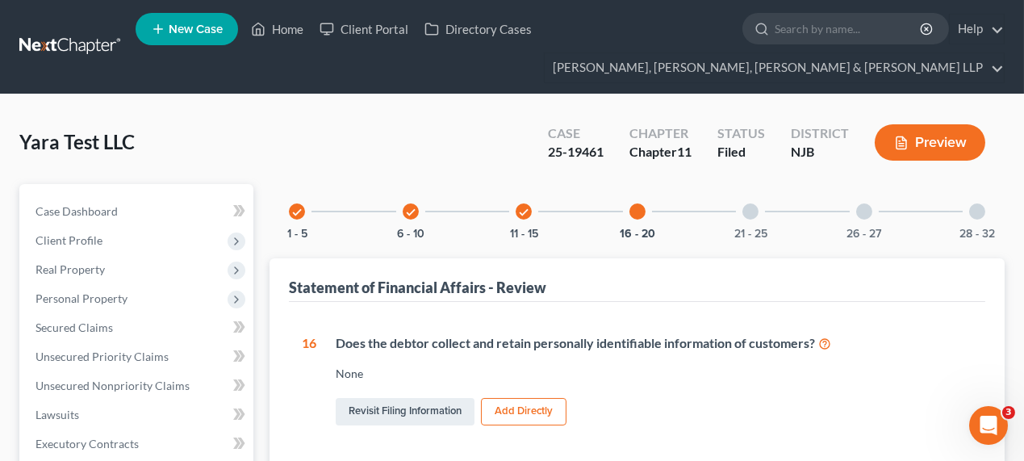
click at [739, 214] on div "21 - 25" at bounding box center [750, 211] width 55 height 55
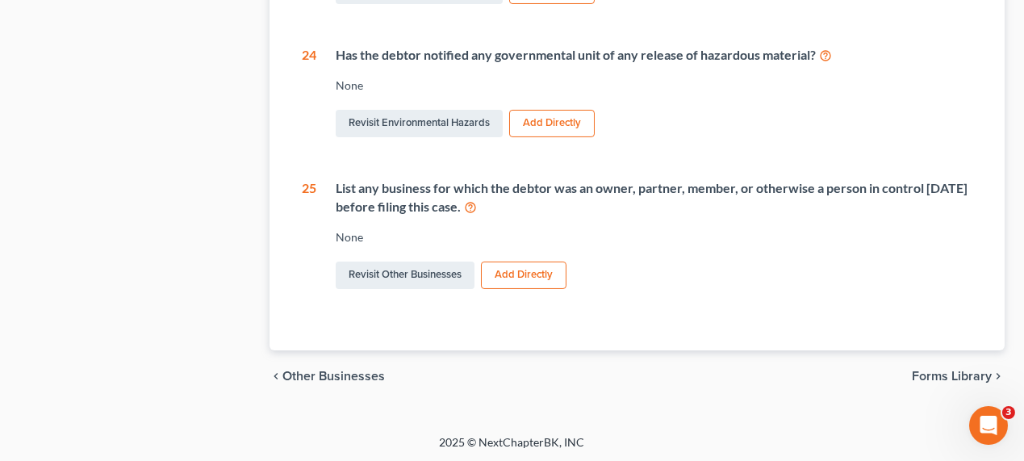
scroll to position [137, 0]
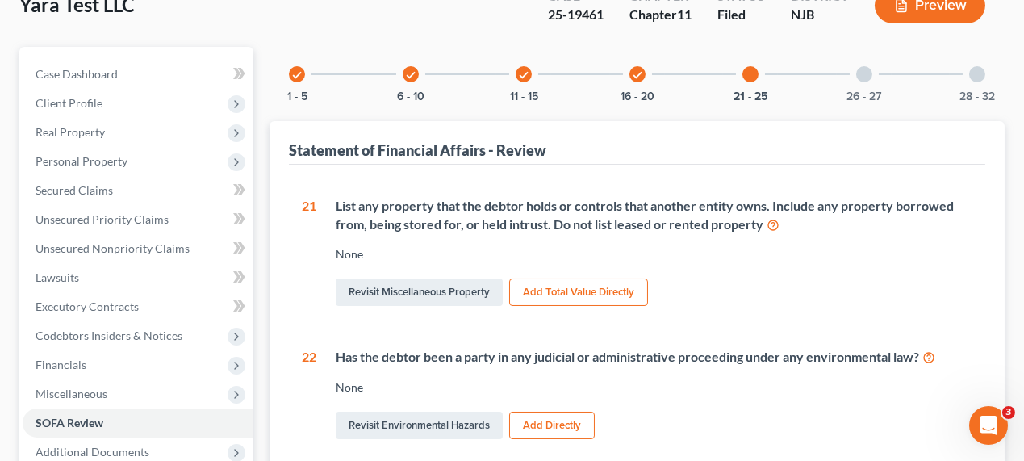
click at [840, 87] on div "26 - 27" at bounding box center [864, 74] width 55 height 55
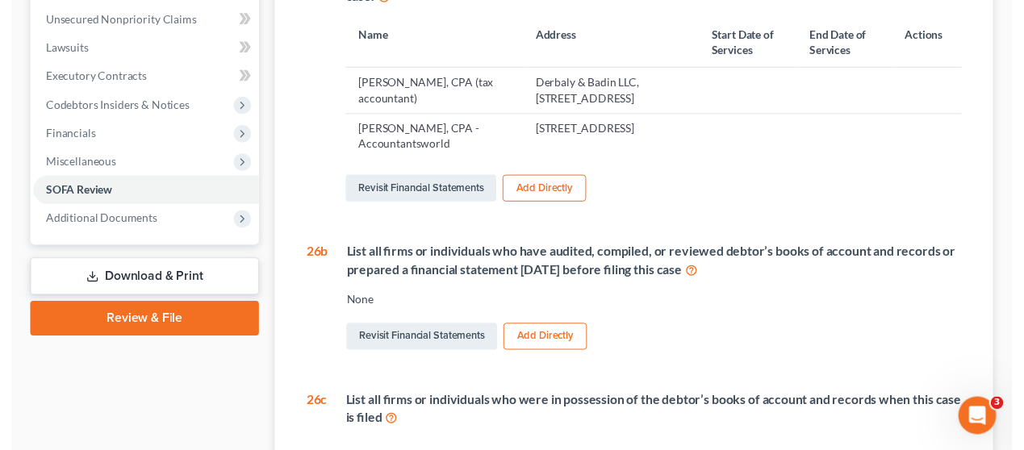
scroll to position [145, 0]
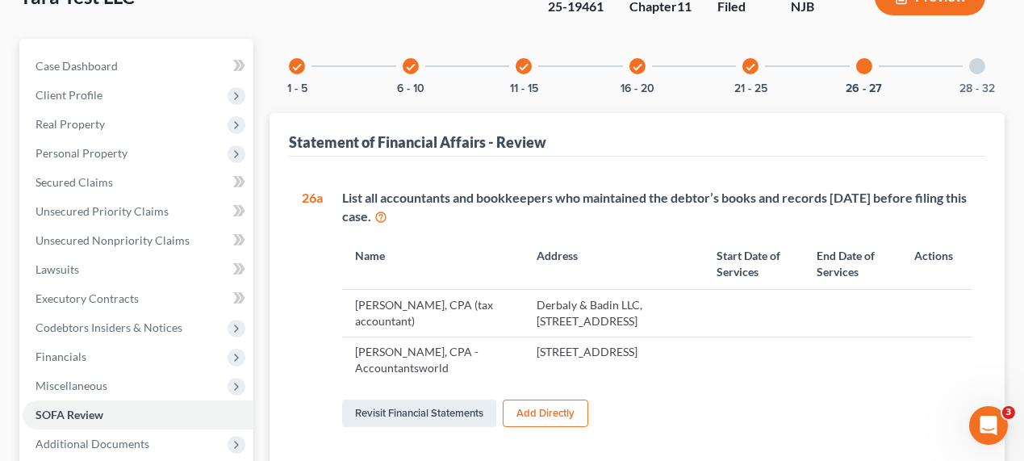
click at [954, 69] on div "28 - 32" at bounding box center [977, 66] width 55 height 55
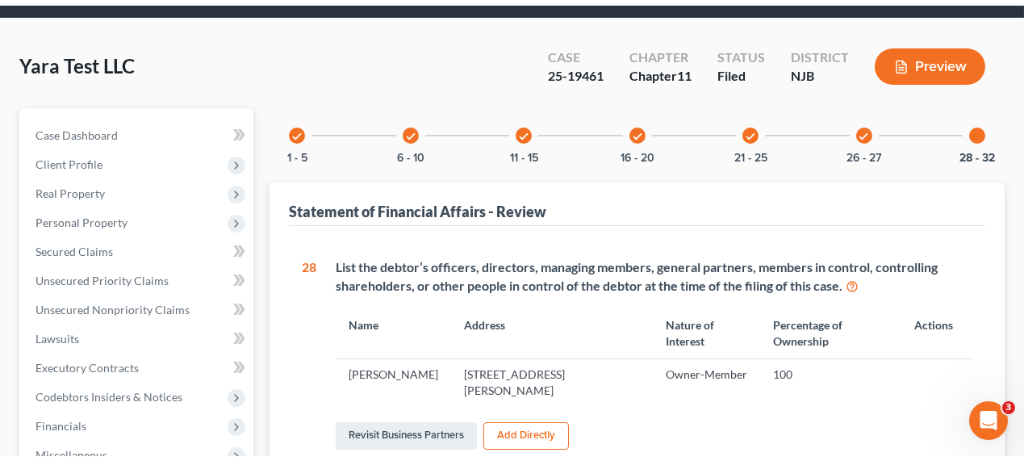
scroll to position [0, 0]
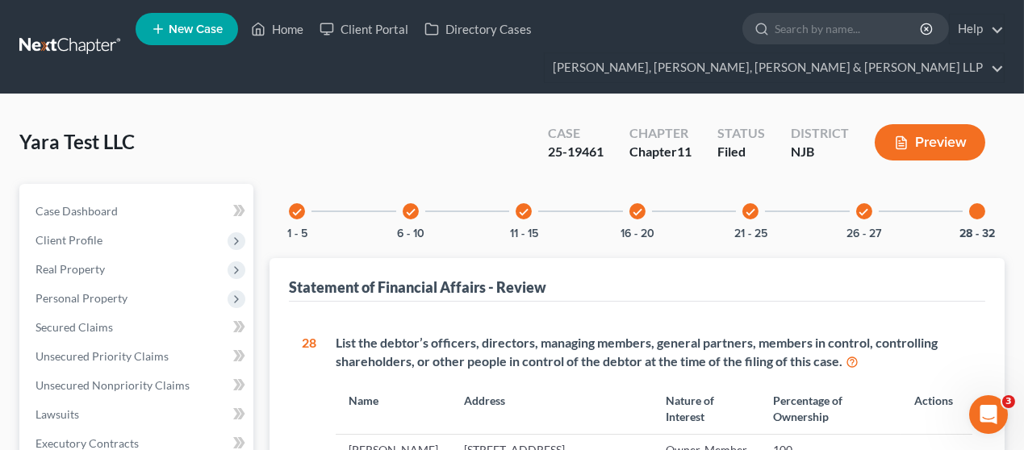
click at [297, 213] on icon "check" at bounding box center [296, 212] width 11 height 11
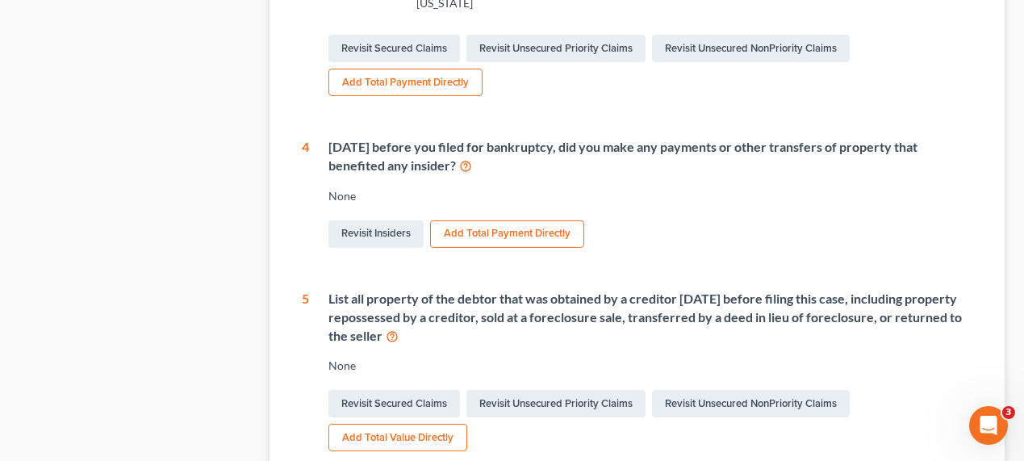
scroll to position [1100, 0]
click at [408, 219] on link "Revisit Insiders" at bounding box center [375, 232] width 95 height 27
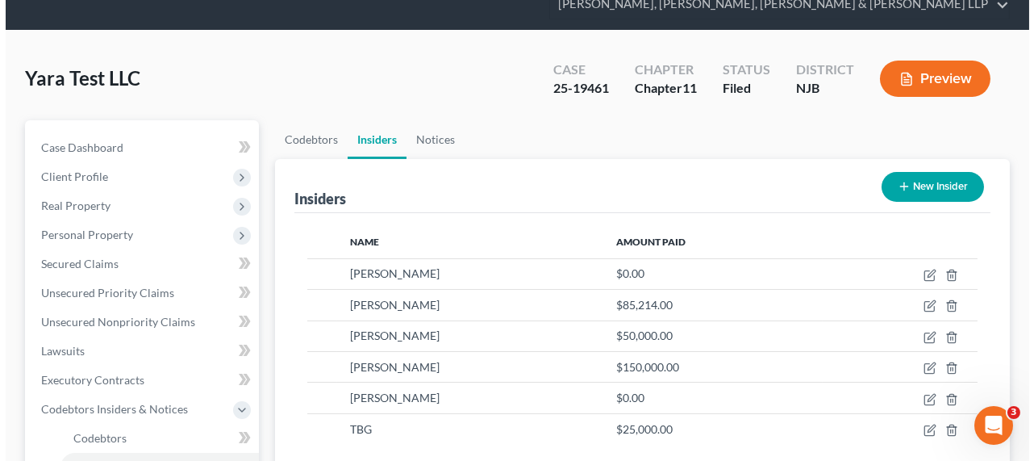
scroll to position [147, 0]
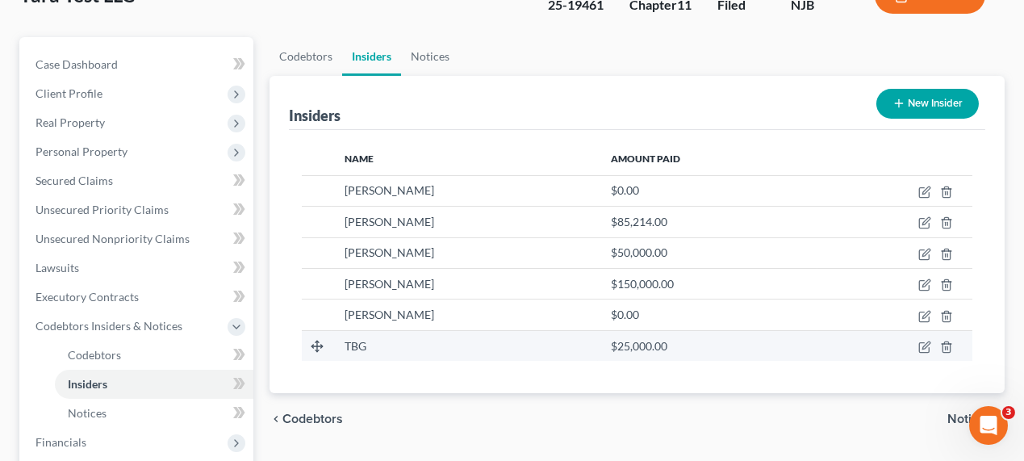
click at [917, 345] on td at bounding box center [894, 345] width 155 height 31
click at [922, 345] on icon "button" at bounding box center [925, 344] width 7 height 7
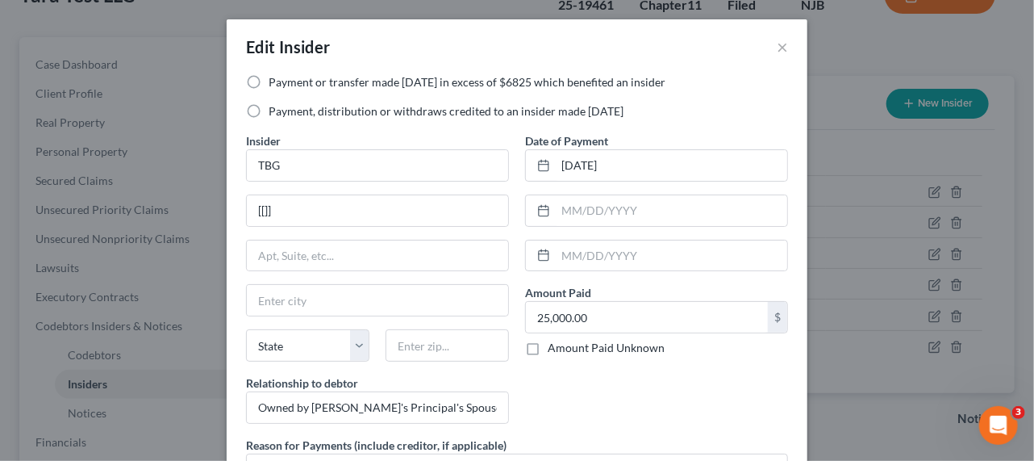
click at [366, 86] on label "Payment or transfer made [DATE] in excess of $6825 which benefited an insider" at bounding box center [467, 82] width 397 height 16
click at [286, 85] on input "Payment or transfer made [DATE] in excess of $6825 which benefited an insider" at bounding box center [280, 79] width 10 height 10
radio input "true"
click at [331, 169] on input "TBG" at bounding box center [377, 165] width 261 height 31
drag, startPoint x: 331, startPoint y: 169, endPoint x: 286, endPoint y: 173, distance: 45.3
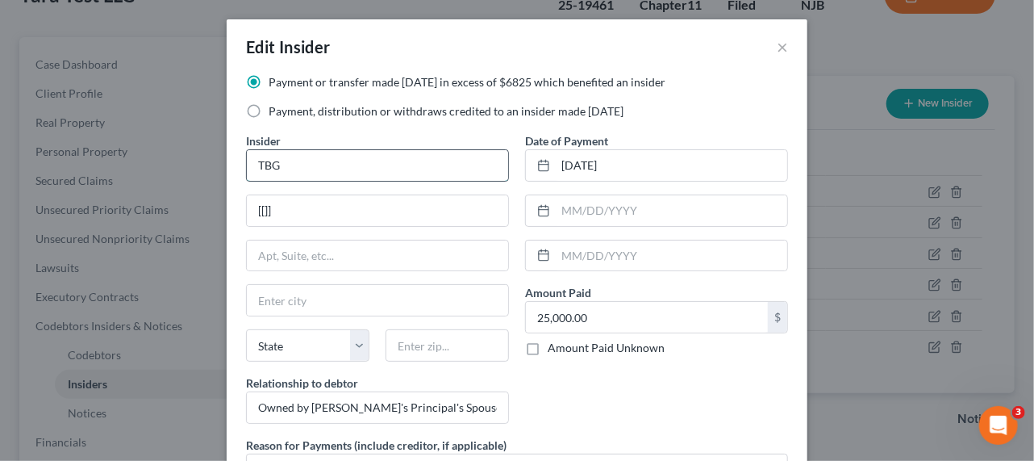
click at [286, 173] on input "TBG" at bounding box center [377, 165] width 261 height 31
type input "Trading Business Group"
type input "Attn: Pres./CEO/Reg. Agent"
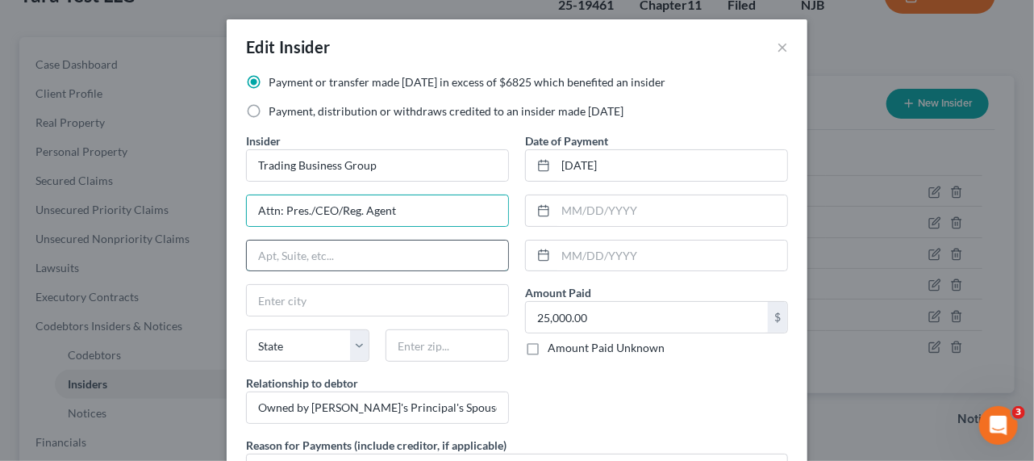
click at [359, 259] on input "text" at bounding box center [377, 255] width 261 height 31
type input "[STREET_ADDRESS]"
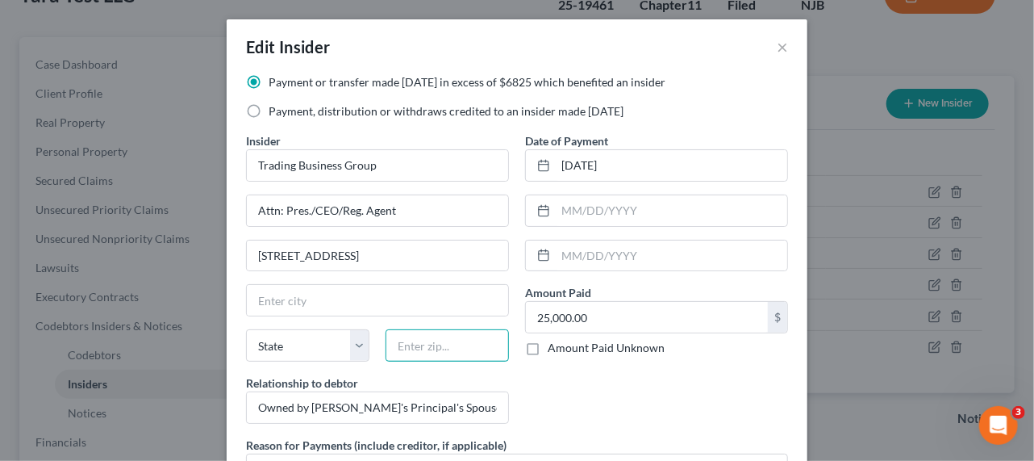
click at [401, 333] on input "text" at bounding box center [447, 345] width 123 height 32
paste input "07055"
type input "07055"
type input "Passaic"
select select "33"
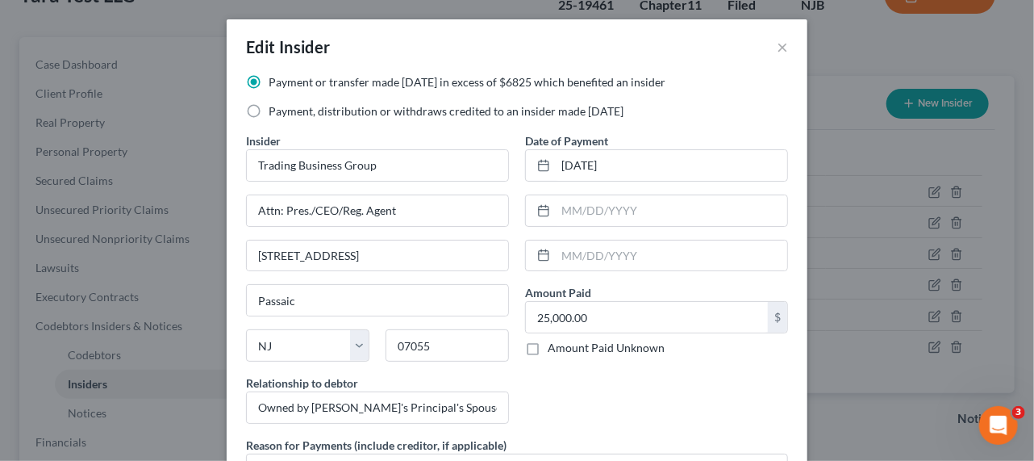
click at [603, 399] on div "Date of Payment [DATE] Amount Paid 25,000.00 $ Amount Paid Unknown Balance Unde…" at bounding box center [656, 284] width 279 height 304
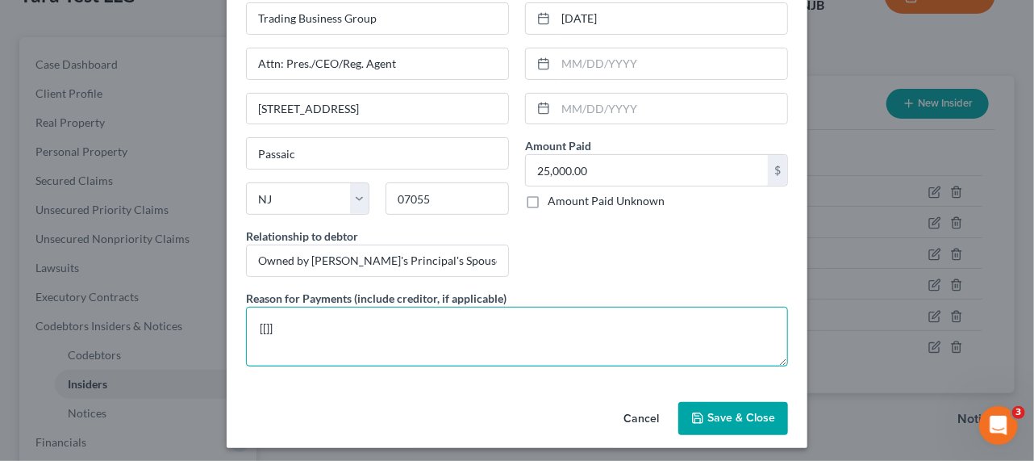
drag, startPoint x: 443, startPoint y: 325, endPoint x: 210, endPoint y: 320, distance: 233.2
click at [211, 320] on div "Edit Insider × Payment or transfer made [DATE] in excess of $6825 which benefit…" at bounding box center [517, 230] width 1034 height 461
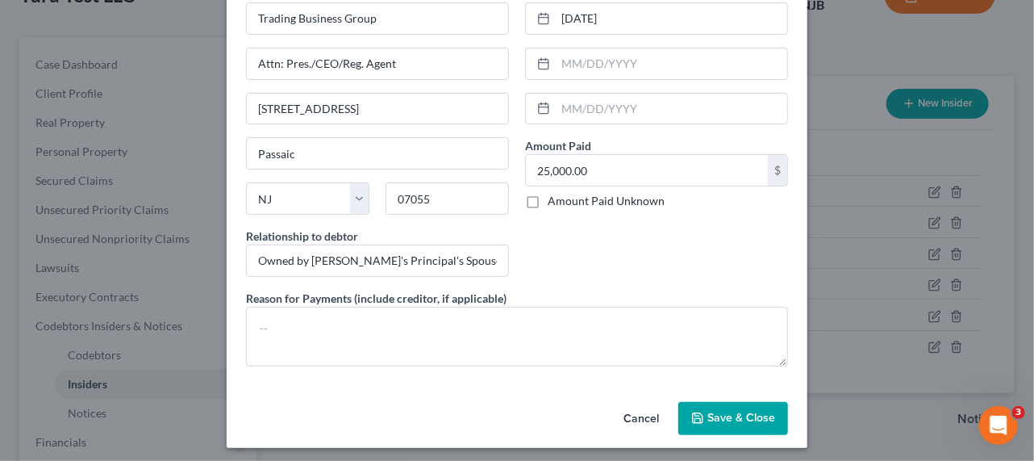
click at [701, 408] on button "Save & Close" at bounding box center [734, 419] width 110 height 34
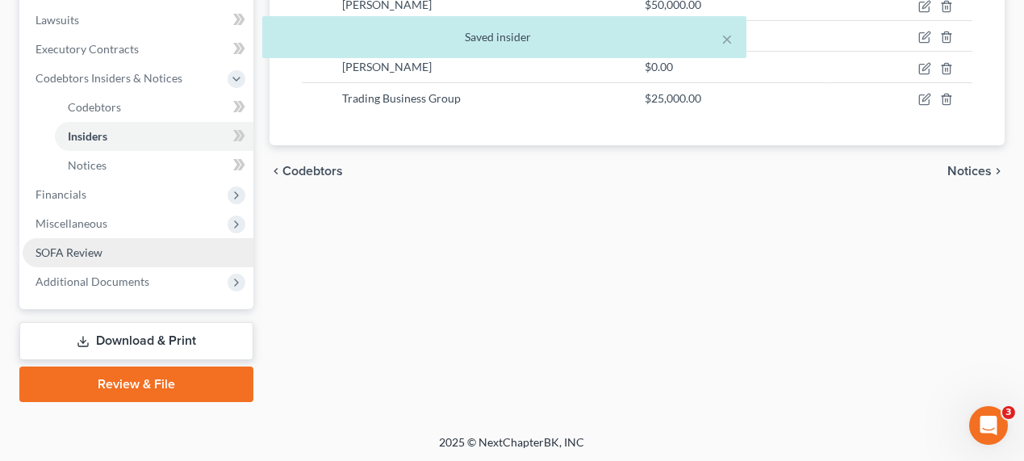
click at [98, 261] on link "SOFA Review" at bounding box center [138, 252] width 231 height 29
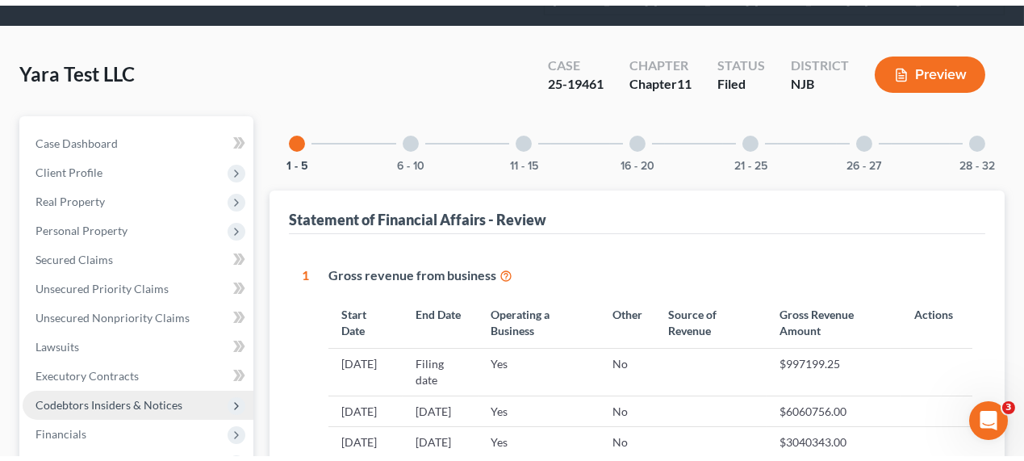
scroll to position [73, 0]
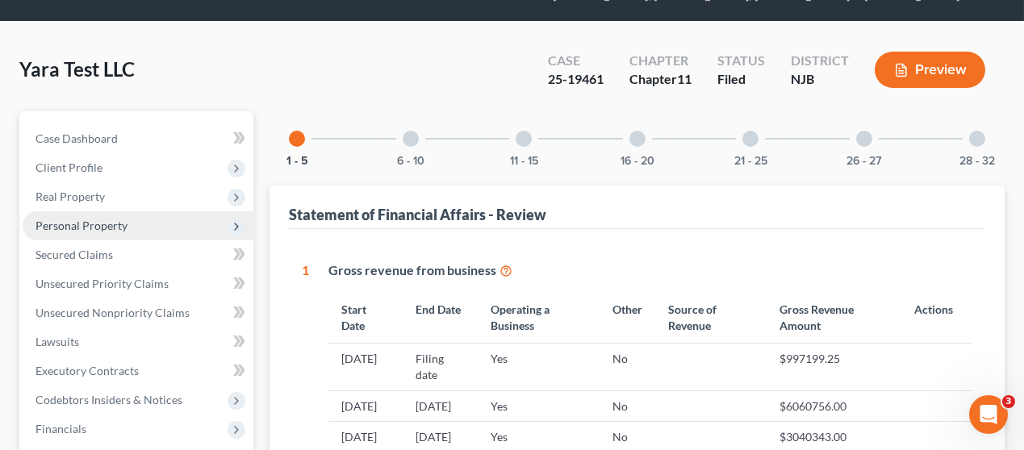
click at [116, 224] on span "Personal Property" at bounding box center [82, 226] width 92 height 14
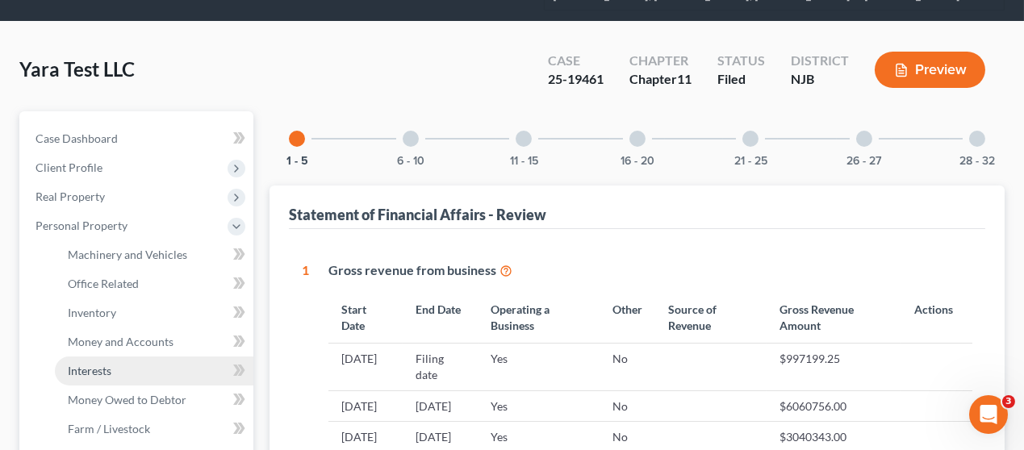
click at [122, 374] on link "Interests" at bounding box center [154, 371] width 198 height 29
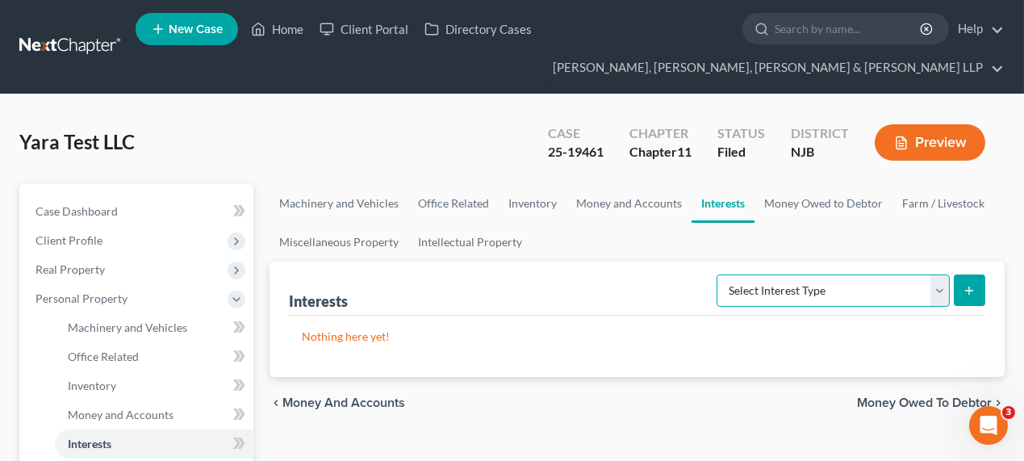
click at [733, 295] on select "Select Interest Type Bond (A/B: 16) Incorporated Business (A/B: 15) Insurance P…" at bounding box center [833, 290] width 233 height 32
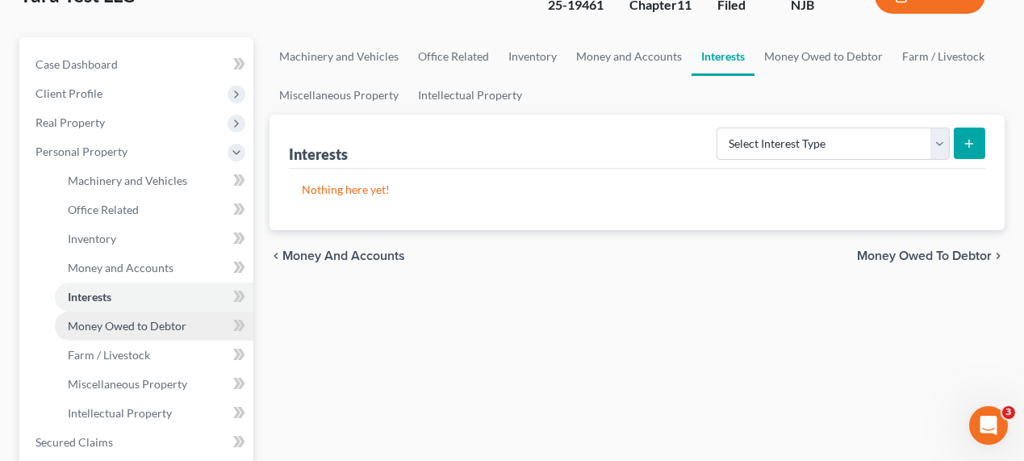
click at [136, 328] on span "Money Owed to Debtor" at bounding box center [127, 326] width 119 height 14
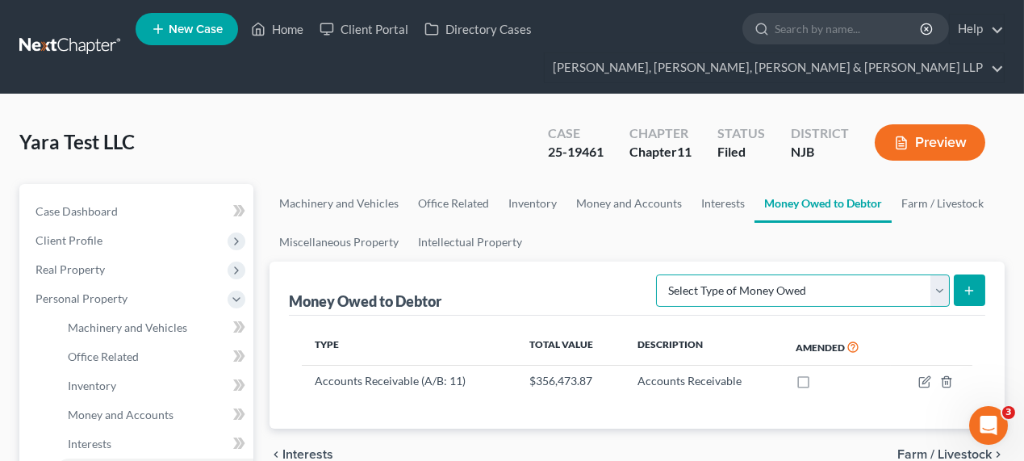
click at [746, 284] on select "Select Type of Money Owed Accounts Receivable (A/B: 11) Causes of Action Agains…" at bounding box center [803, 290] width 294 height 32
select select "causes_of_action_against_third_parties"
click at [660, 274] on select "Select Type of Money Owed Accounts Receivable (A/B: 11) Causes of Action Agains…" at bounding box center [803, 290] width 294 height 32
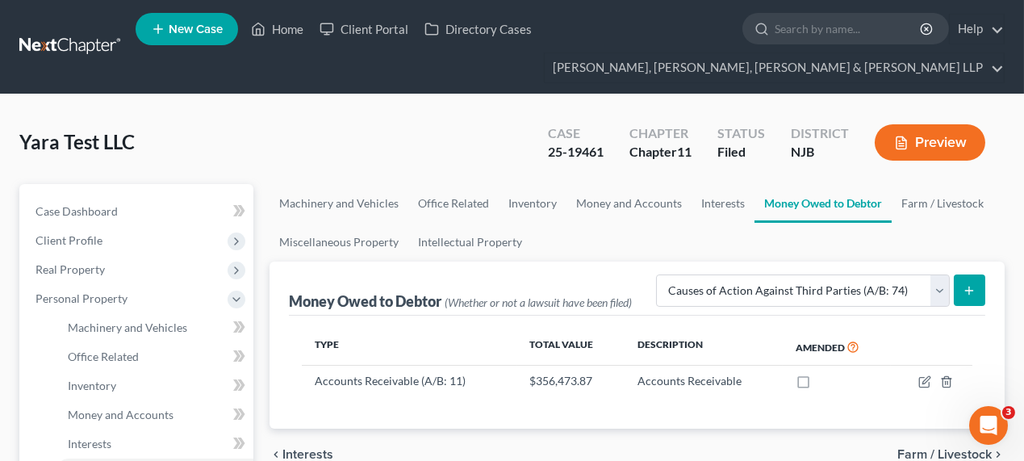
click at [963, 293] on icon "submit" at bounding box center [969, 290] width 13 height 13
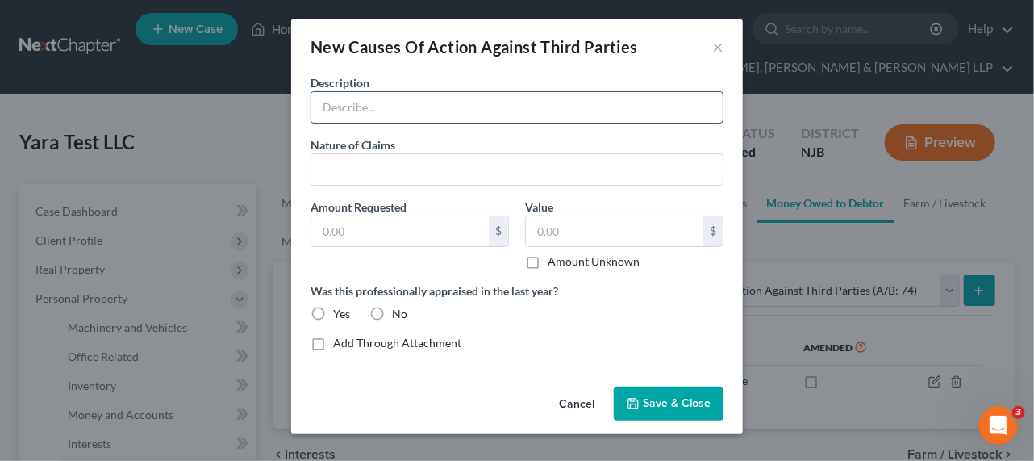
click at [441, 109] on input "text" at bounding box center [517, 107] width 412 height 31
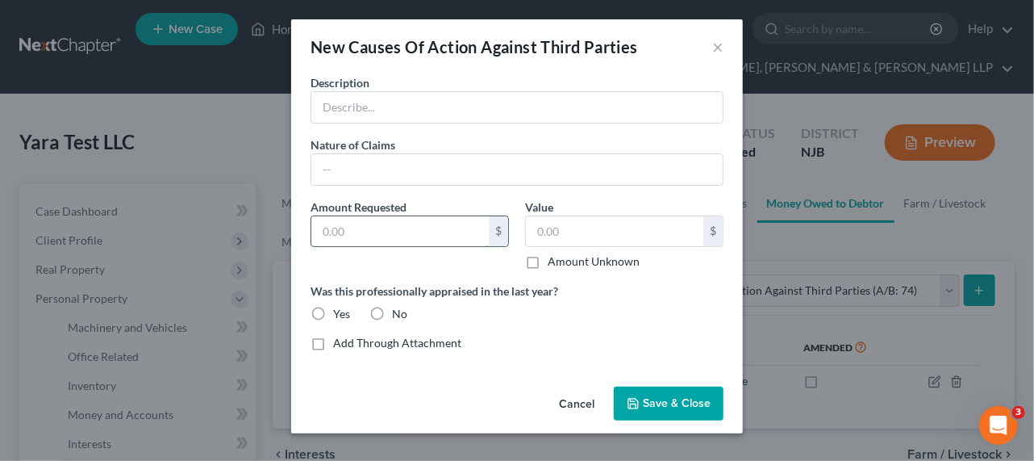
click at [399, 239] on input "text" at bounding box center [400, 231] width 178 height 31
type input "25,000"
click at [392, 312] on label "No" at bounding box center [399, 314] width 15 height 16
click at [399, 312] on input "No" at bounding box center [404, 311] width 10 height 10
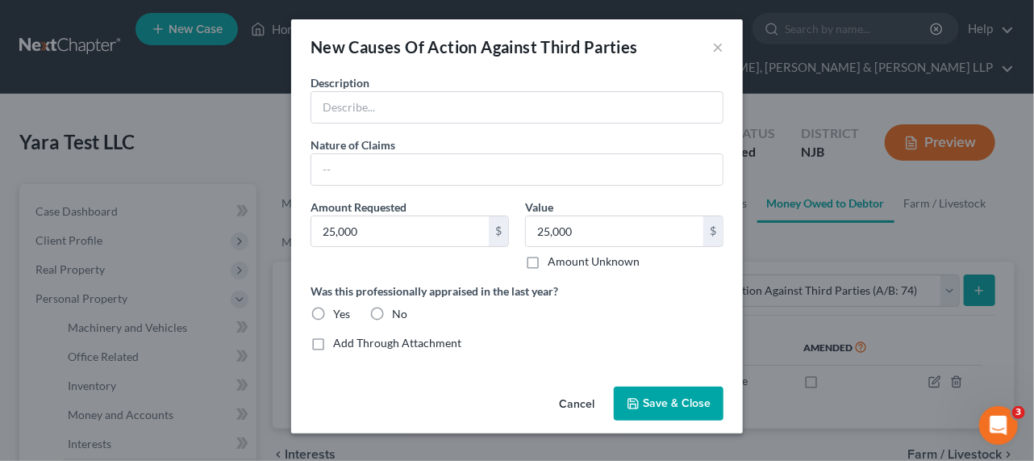
radio input "true"
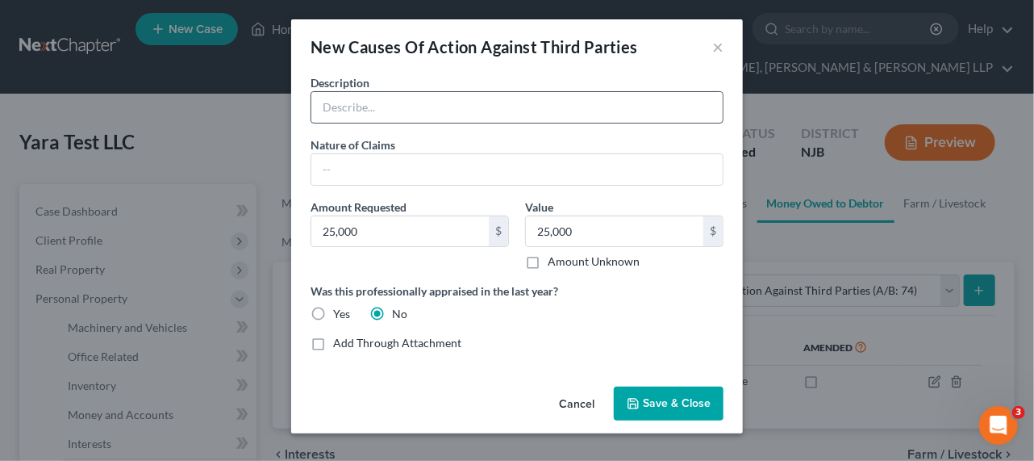
click at [412, 113] on input "text" at bounding box center [517, 107] width 412 height 31
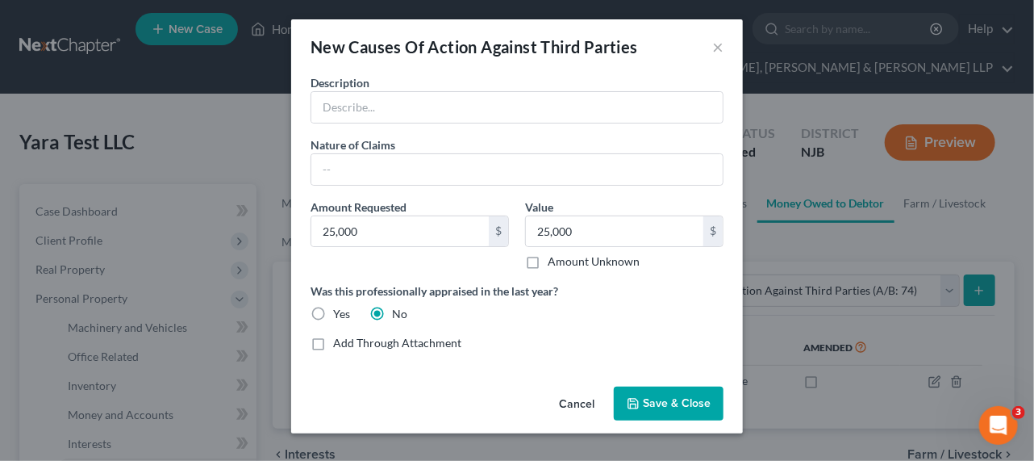
click at [380, 124] on div "Description * Nature of Claims * Amount Requested * 25,000 $ Value 25,000.00 $ …" at bounding box center [517, 219] width 429 height 290
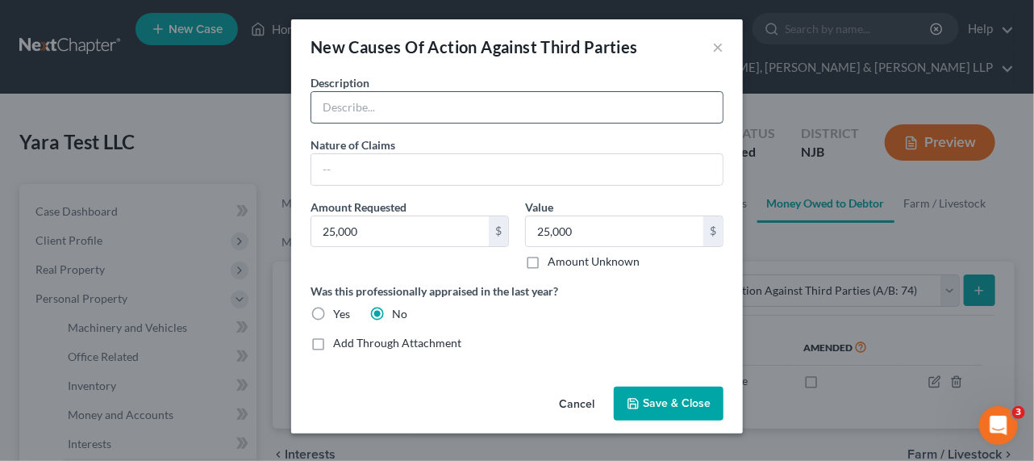
click at [383, 115] on input "text" at bounding box center [517, 107] width 412 height 31
paste input "25k directly from Yara tests into TBG on [DATE]"
click at [344, 110] on input "25k directly from Yara tests into TBG on [DATE]" at bounding box center [517, 107] width 412 height 31
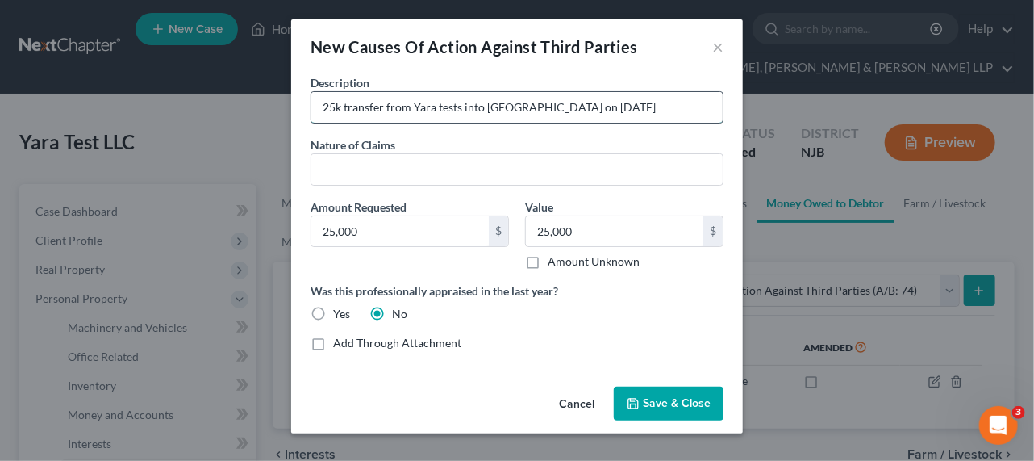
click at [458, 109] on input "25k transfer from Yara tests into [GEOGRAPHIC_DATA] on [DATE]" at bounding box center [517, 107] width 412 height 31
click at [444, 107] on input "25k transfer from Yara tests into [GEOGRAPHIC_DATA] on [DATE]" at bounding box center [517, 107] width 412 height 31
click at [488, 102] on input "25k transfer from Yara Test into [GEOGRAPHIC_DATA] on [DATE]" at bounding box center [517, 107] width 412 height 31
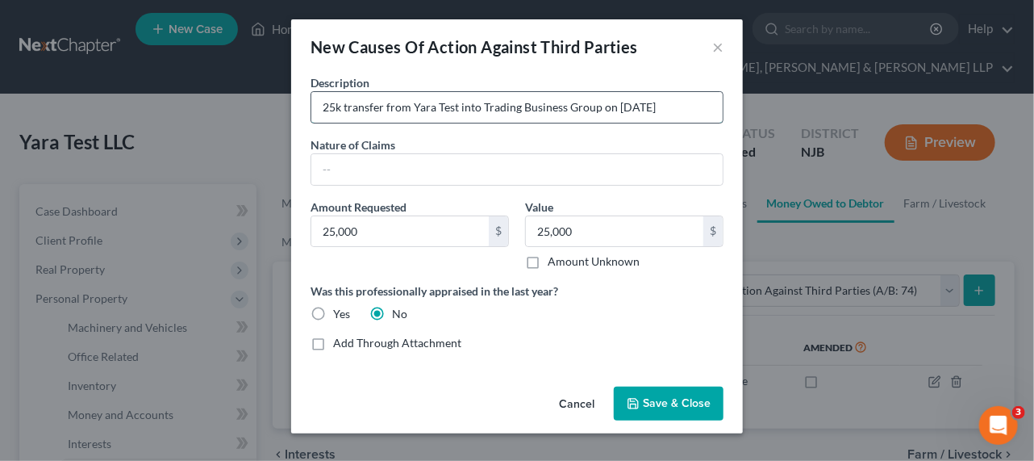
click at [324, 108] on input "25k transfer from Yara Test into Trading Business Group on [DATE]" at bounding box center [517, 107] width 412 height 31
click at [346, 108] on input "$25k transfer from Yara Test into Trading Business Group on [DATE]" at bounding box center [517, 107] width 412 height 31
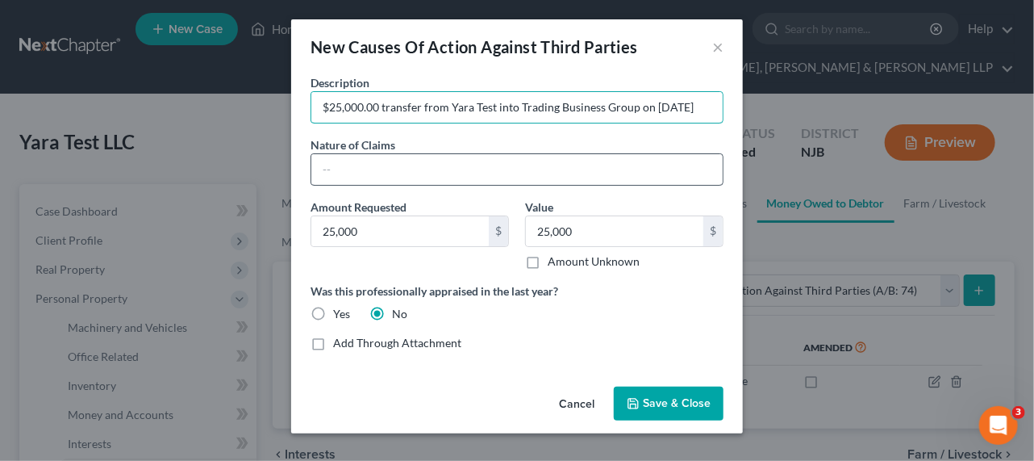
type input "$25,000.00 transfer from Yara Test into Trading Business Group on [DATE]"
click at [409, 169] on input "text" at bounding box center [517, 169] width 412 height 31
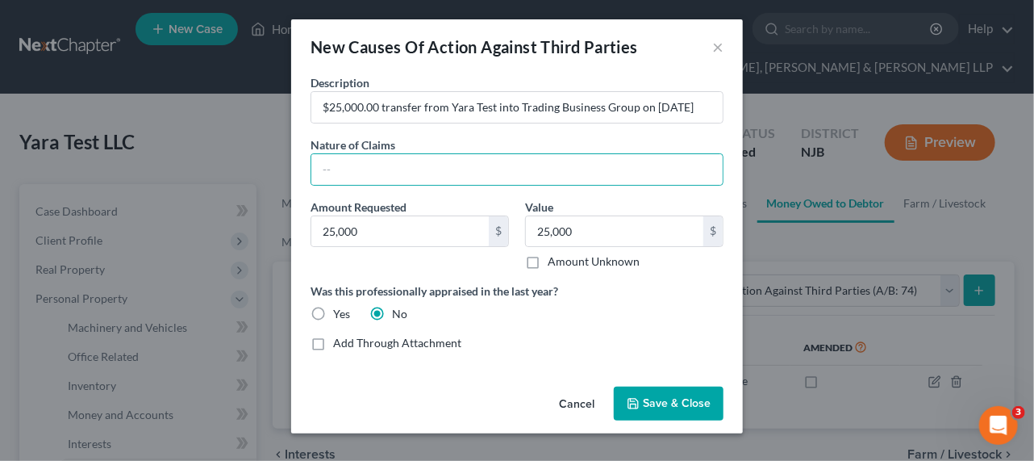
click at [424, 140] on div "Nature of Claims *" at bounding box center [517, 160] width 429 height 49
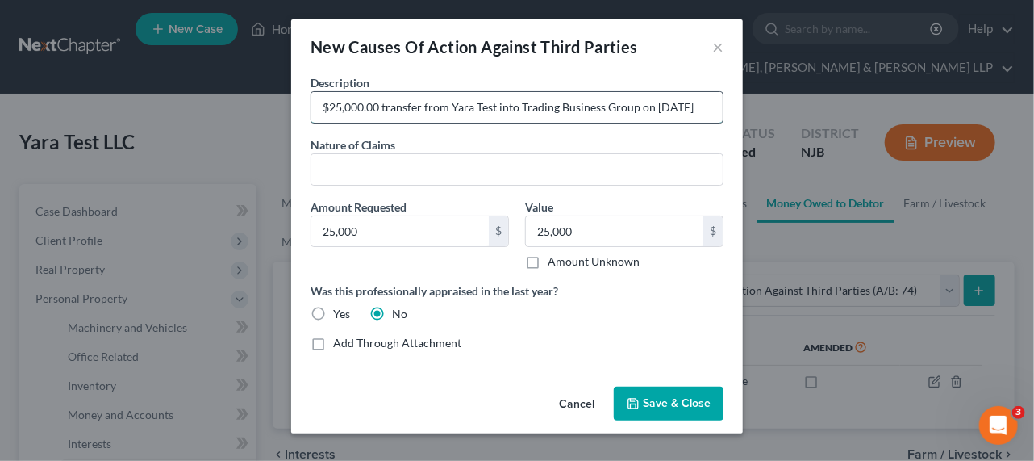
click at [422, 113] on input "$25,000.00 transfer from Yara Test into Trading Business Group on [DATE]" at bounding box center [517, 107] width 412 height 31
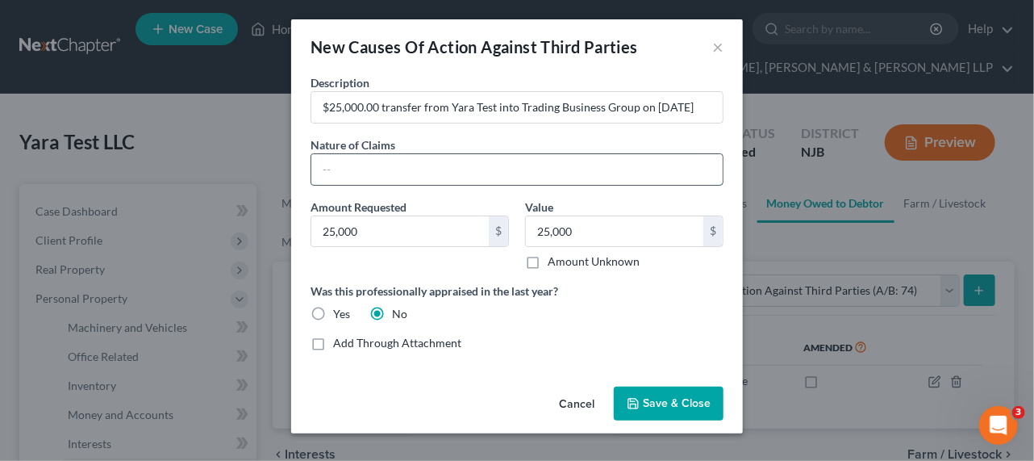
click at [419, 169] on input "text" at bounding box center [517, 169] width 412 height 31
type input "T"
type input "Unjust enrichment"
click at [638, 400] on icon "button" at bounding box center [633, 403] width 13 height 13
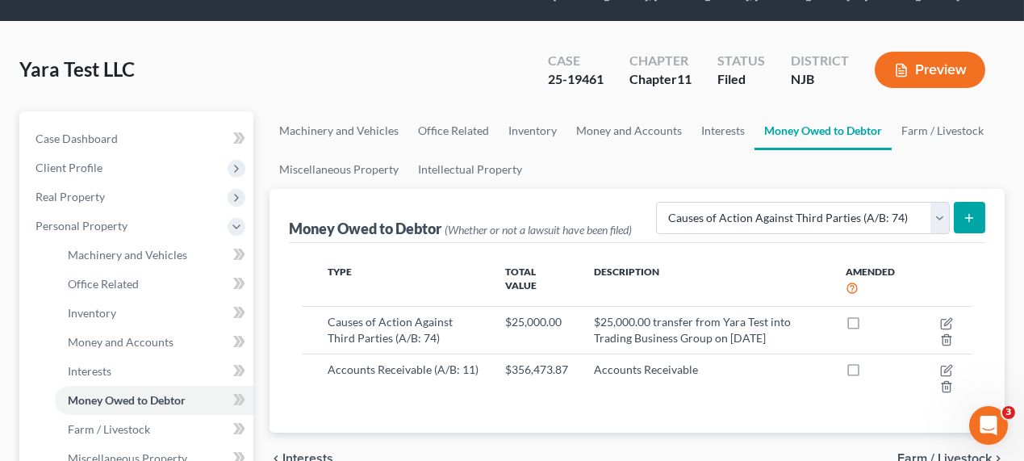
scroll to position [513, 0]
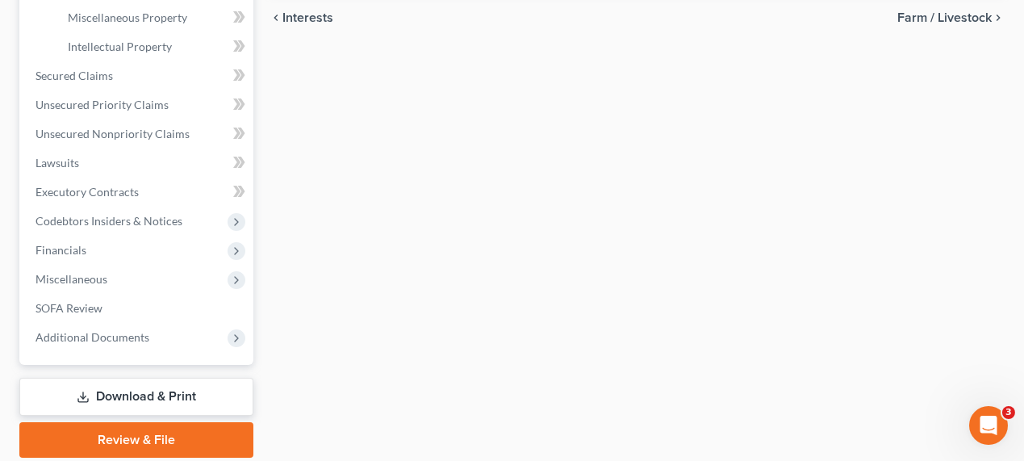
click at [118, 384] on link "Download & Print" at bounding box center [136, 397] width 234 height 38
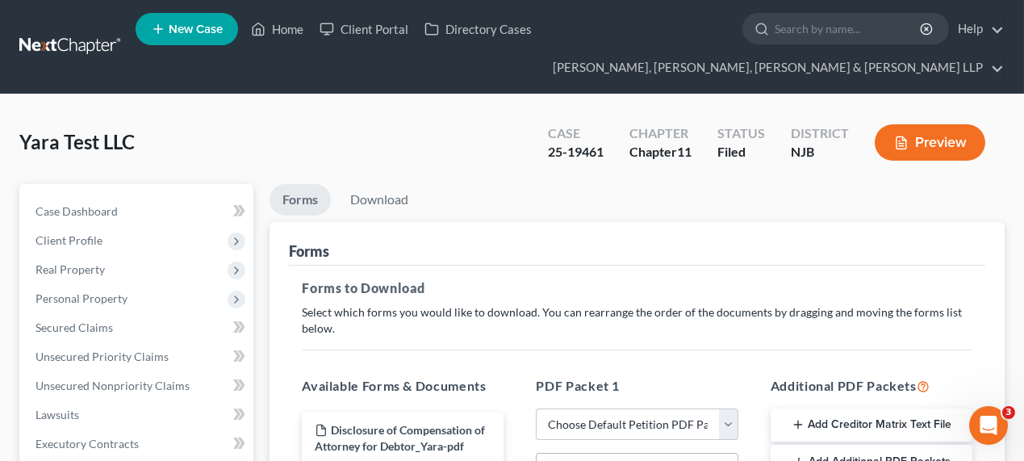
select select "4"
click at [536, 408] on select "Choose Default Petition PDF Packet Complete Bankruptcy Petition (all forms and …" at bounding box center [637, 424] width 202 height 32
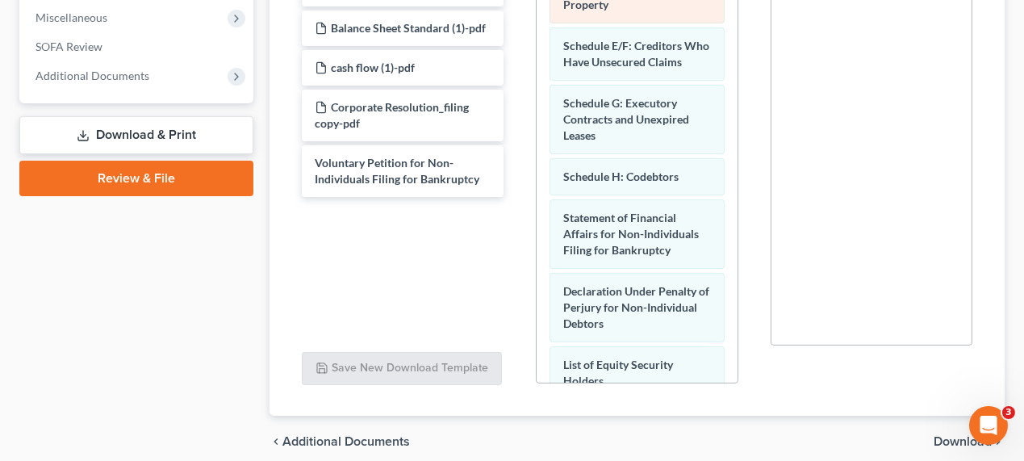
scroll to position [535, 0]
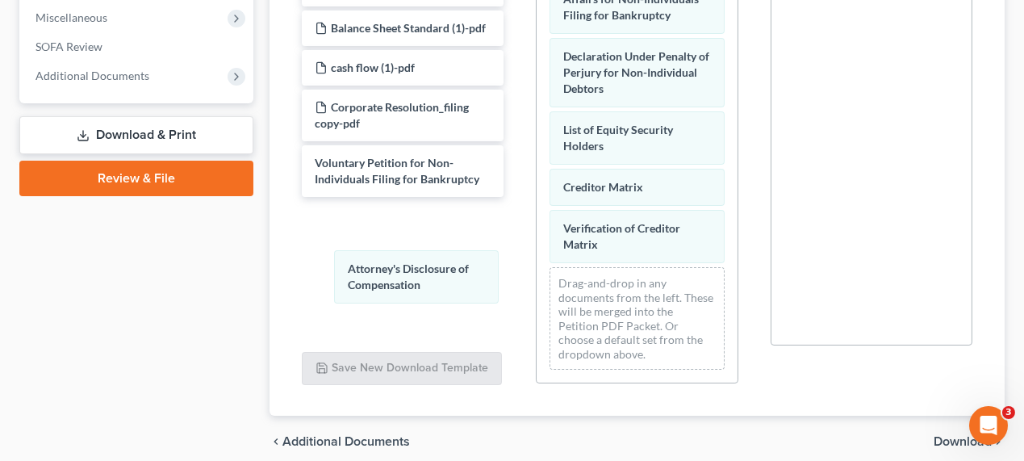
drag, startPoint x: 635, startPoint y: 128, endPoint x: 423, endPoint y: 268, distance: 254.0
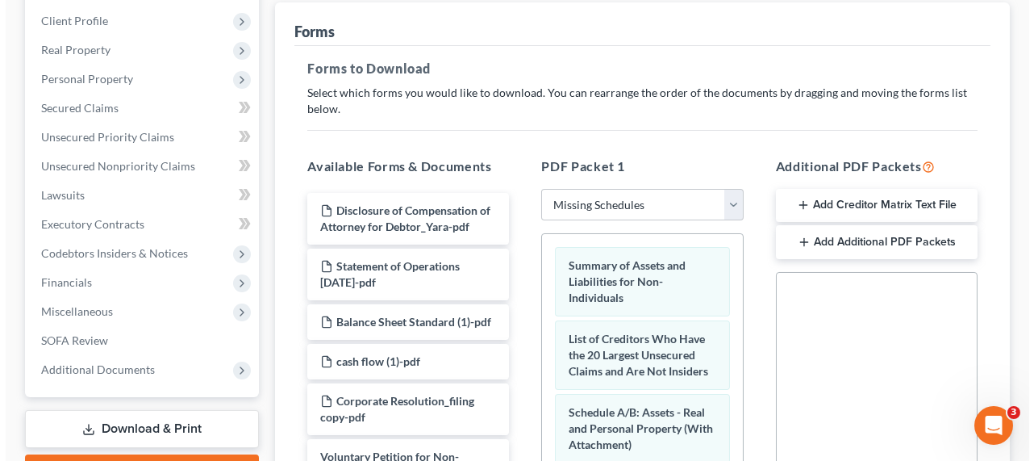
scroll to position [0, 0]
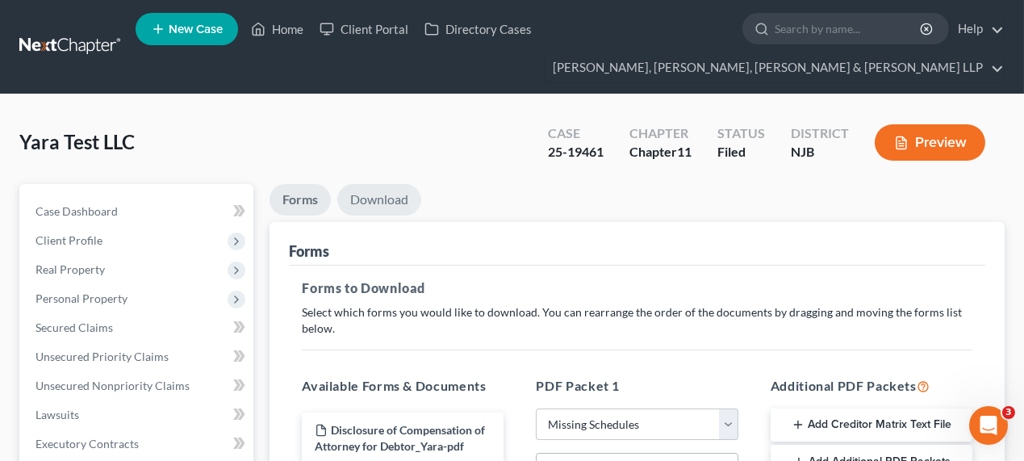
click at [407, 194] on link "Download" at bounding box center [379, 199] width 84 height 31
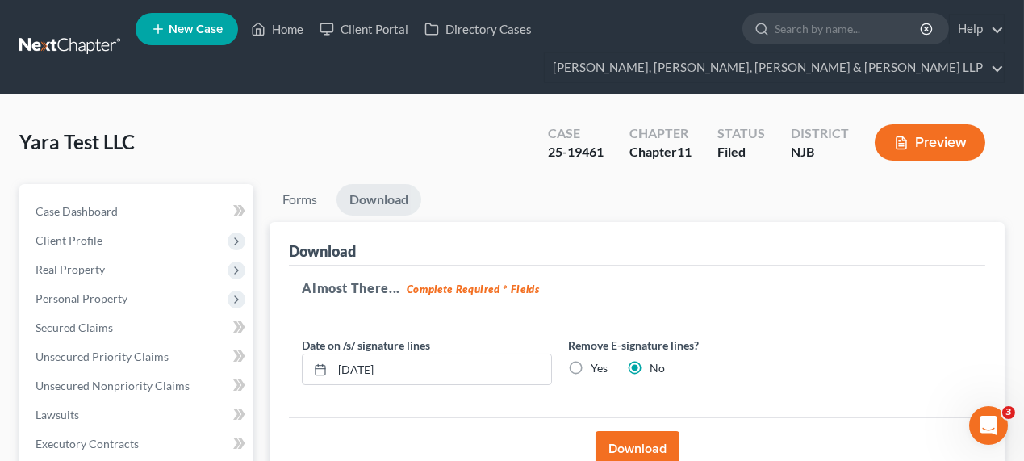
click at [646, 432] on button "Download" at bounding box center [637, 449] width 84 height 36
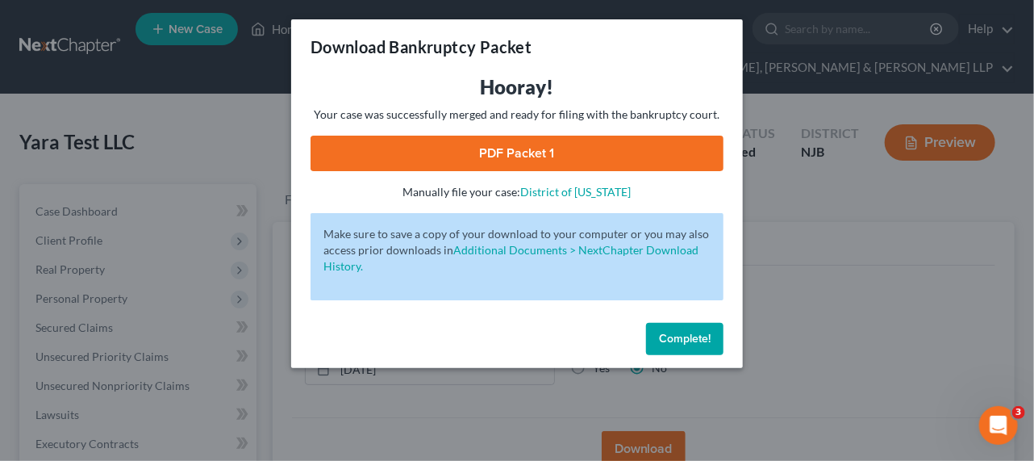
click at [609, 165] on link "PDF Packet 1" at bounding box center [517, 154] width 413 height 36
click at [797, 330] on div "Download Bankruptcy Packet Hooray! Your case was successfully merged and ready …" at bounding box center [517, 230] width 1034 height 461
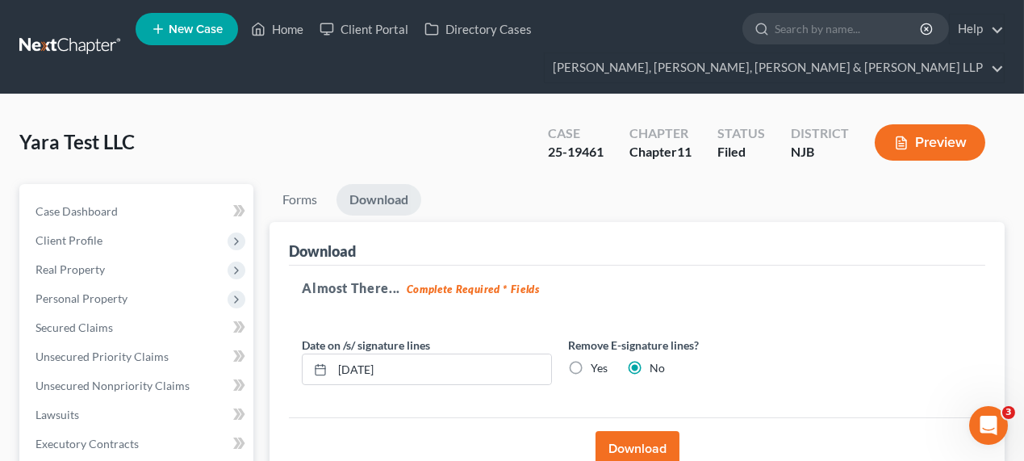
click at [625, 437] on button "Download" at bounding box center [637, 449] width 84 height 36
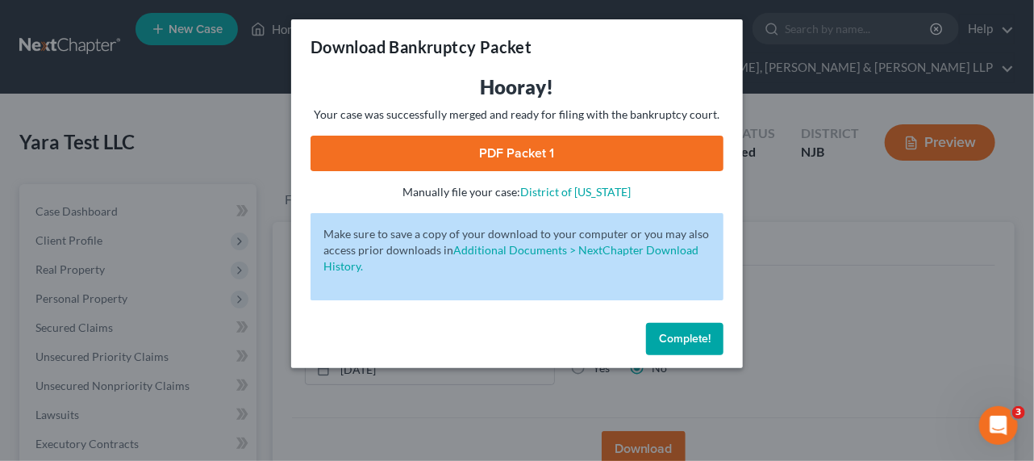
click at [431, 147] on link "PDF Packet 1" at bounding box center [517, 154] width 413 height 36
